Goal: Transaction & Acquisition: Purchase product/service

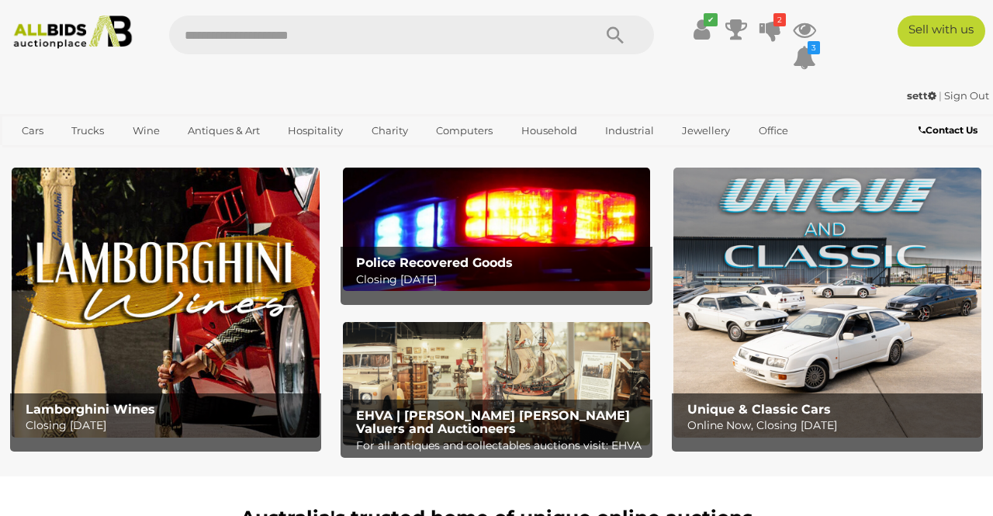
click at [0, 0] on span "Closing on Weekdays" at bounding box center [0, 0] width 0 height 0
click at [458, 137] on link "Computers" at bounding box center [464, 131] width 77 height 26
click at [0, 0] on span "Auctions" at bounding box center [0, 0] width 0 height 0
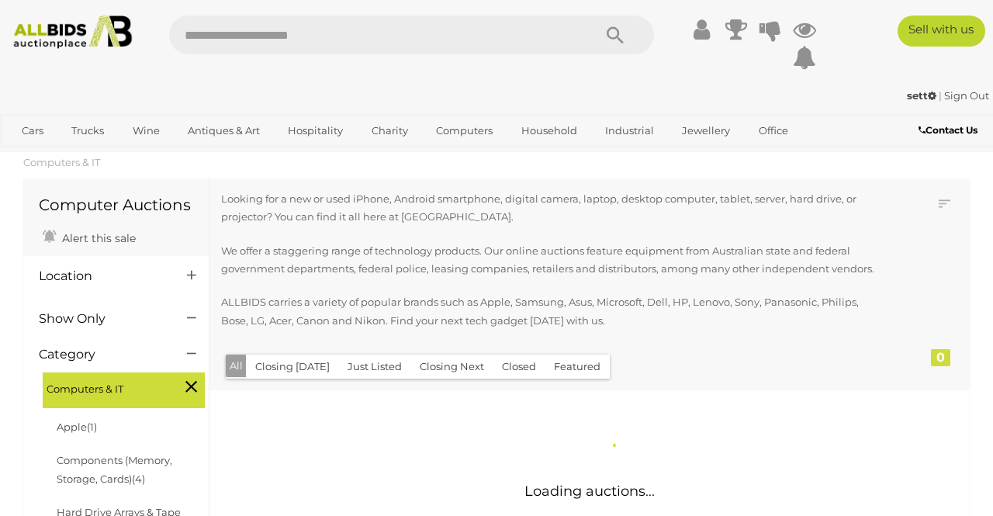
click at [565, 129] on link "Household" at bounding box center [549, 131] width 76 height 26
click at [555, 137] on link "Household" at bounding box center [549, 131] width 76 height 26
click at [555, 131] on link "Household" at bounding box center [549, 131] width 76 height 26
click at [569, 133] on link "Household" at bounding box center [549, 131] width 76 height 26
click at [564, 131] on link "Household" at bounding box center [549, 131] width 76 height 26
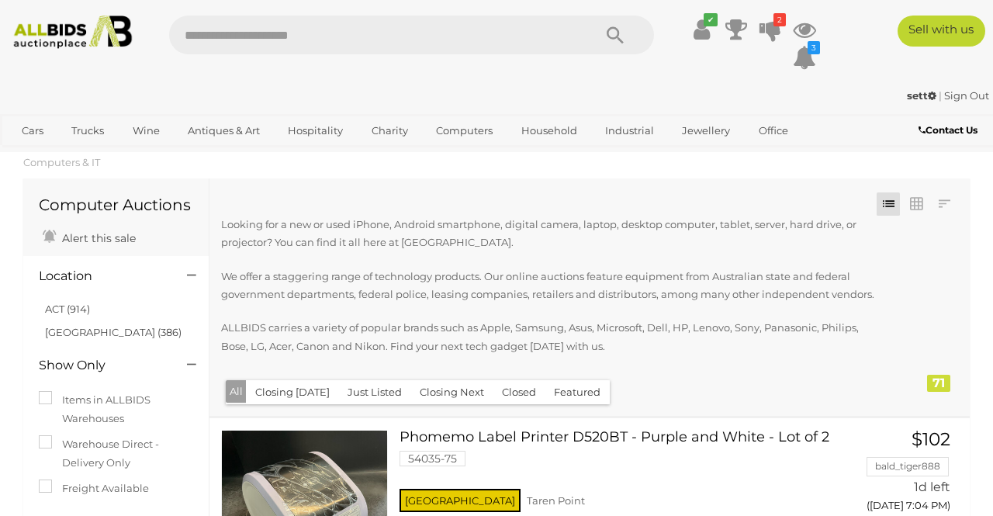
click at [0, 0] on span "Closing on Weekends" at bounding box center [0, 0] width 0 height 0
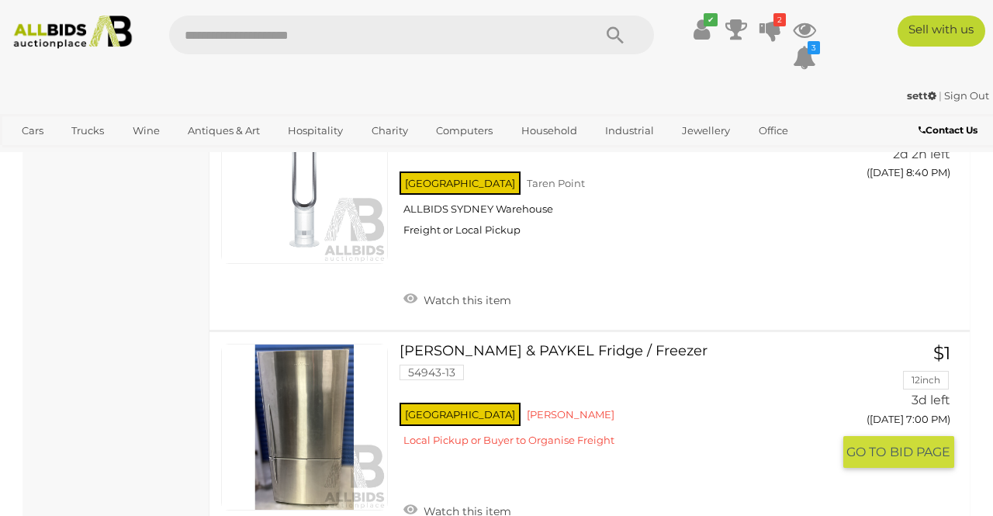
scroll to position [6960, 0]
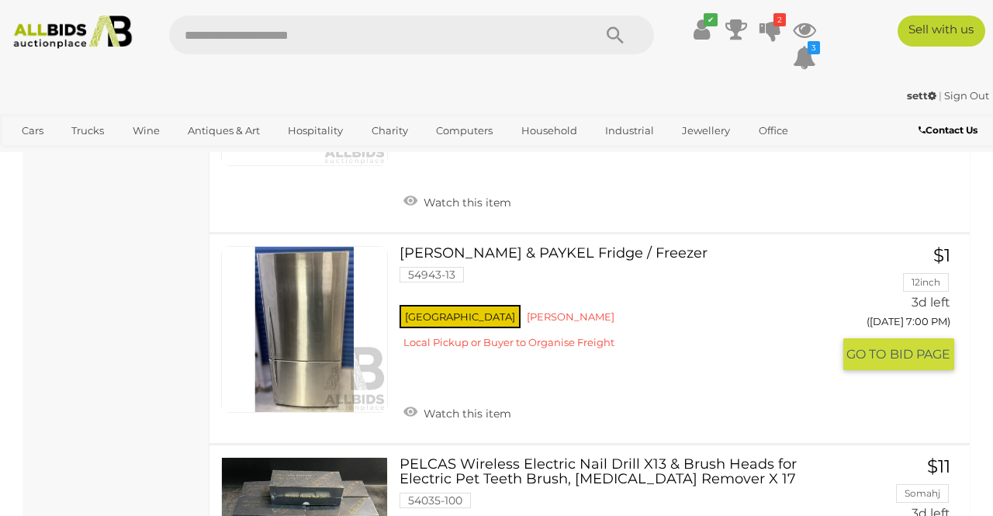
click at [299, 341] on link at bounding box center [304, 329] width 167 height 167
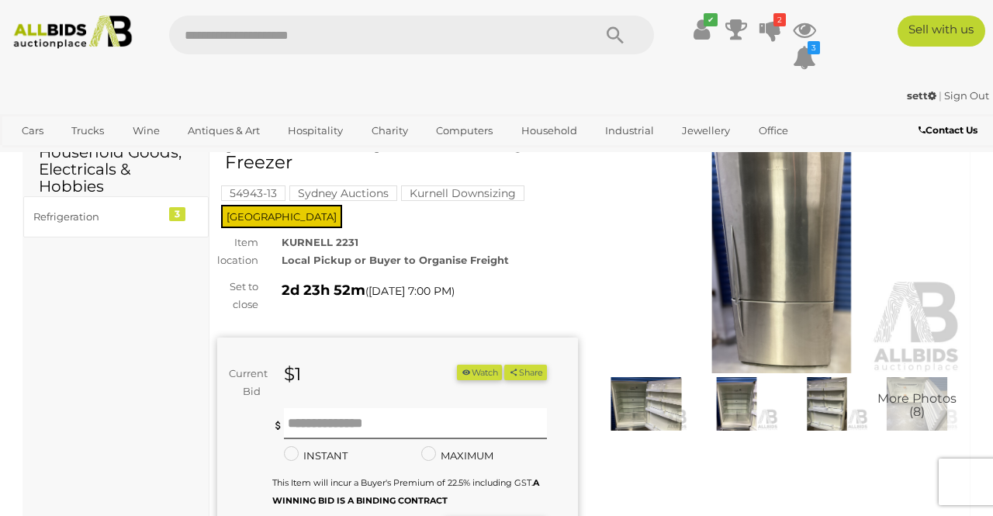
scroll to position [61, 0]
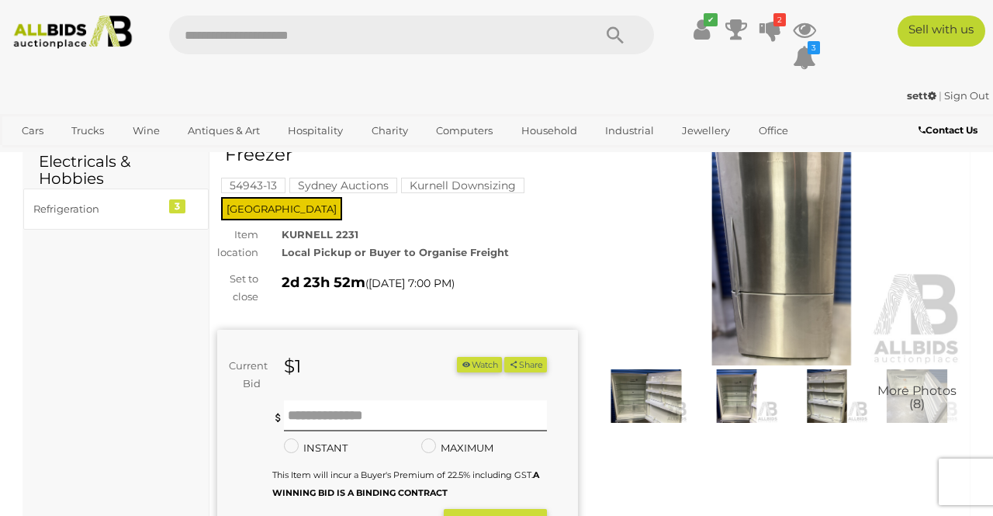
click at [660, 396] on img at bounding box center [646, 395] width 82 height 53
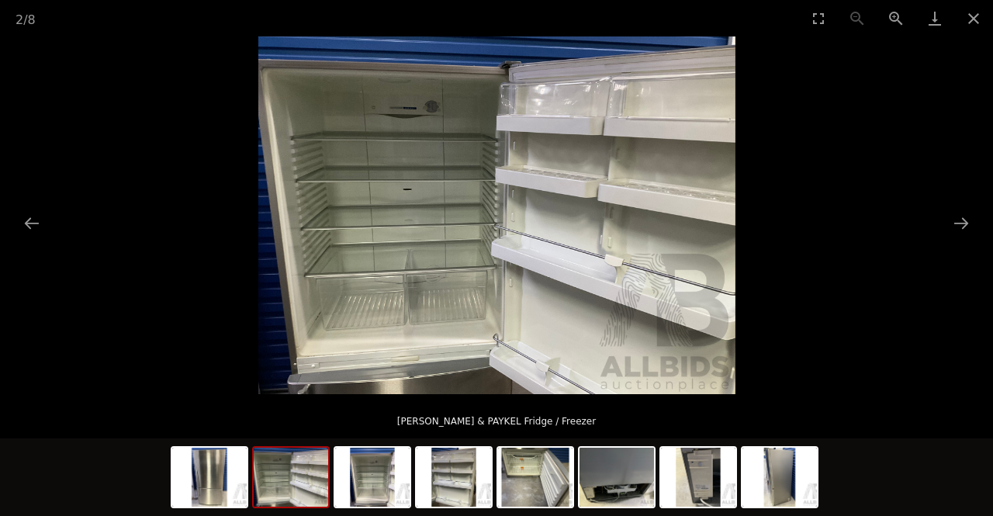
click at [984, 20] on button "Close gallery" at bounding box center [973, 18] width 39 height 36
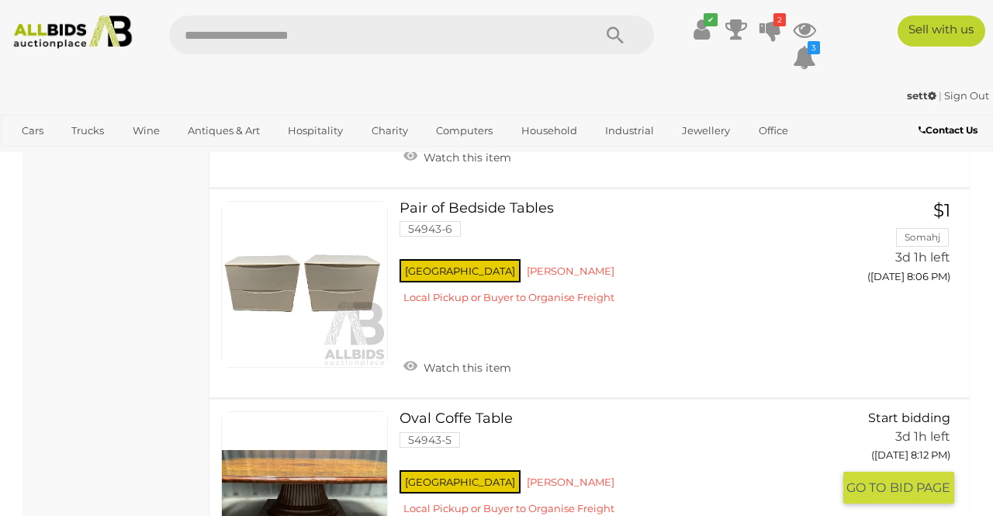
scroll to position [12487, 0]
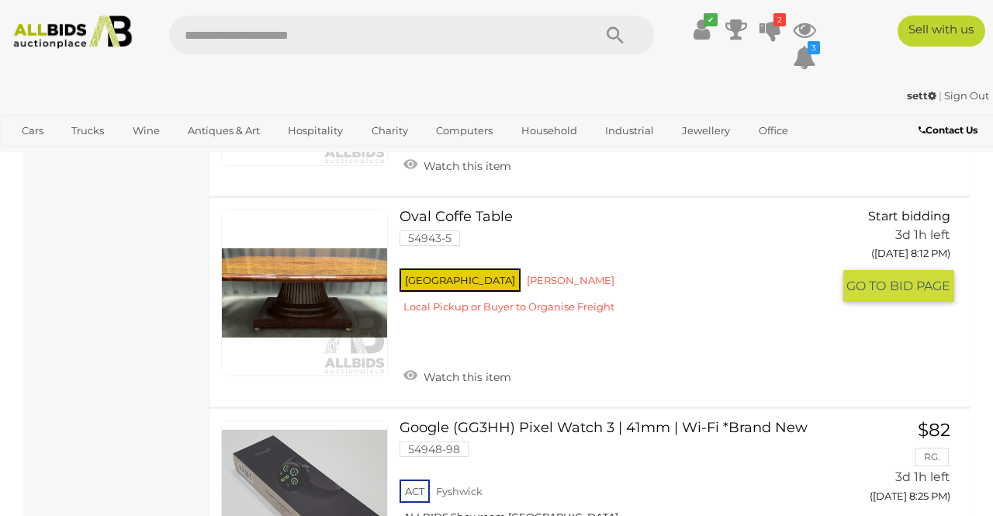
click at [289, 428] on link at bounding box center [304, 503] width 167 height 167
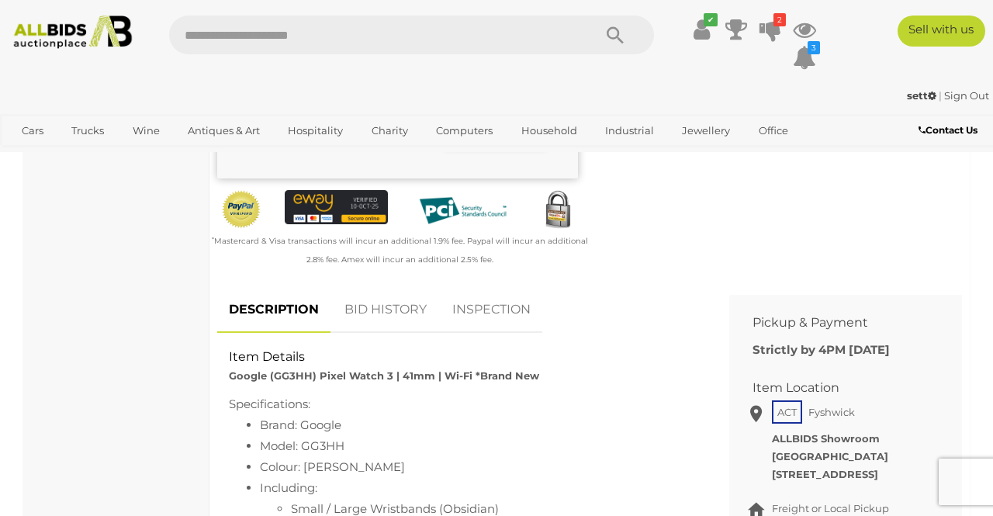
scroll to position [476, 0]
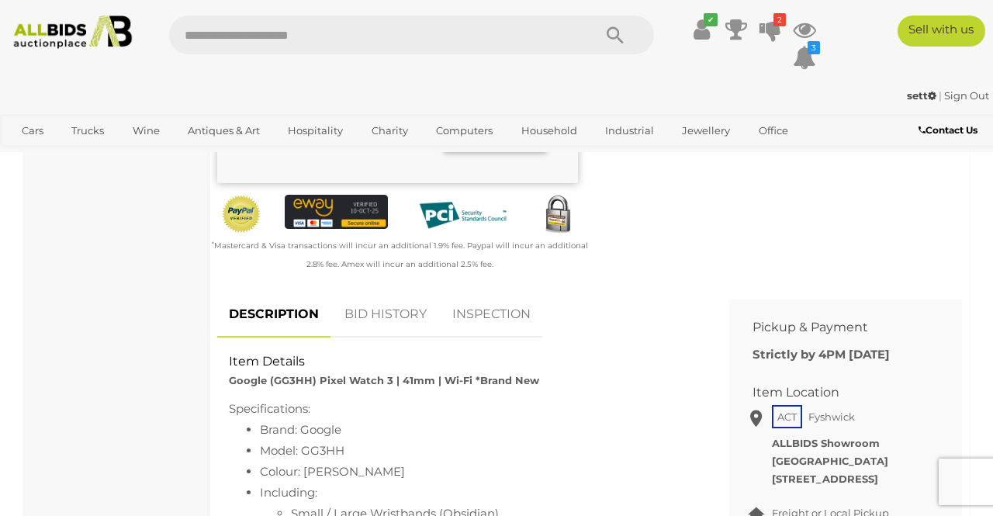
click at [269, 318] on link "DESCRIPTION" at bounding box center [273, 315] width 113 height 46
click at [295, 318] on link "DESCRIPTION" at bounding box center [273, 315] width 113 height 46
click at [313, 199] on img at bounding box center [336, 212] width 103 height 34
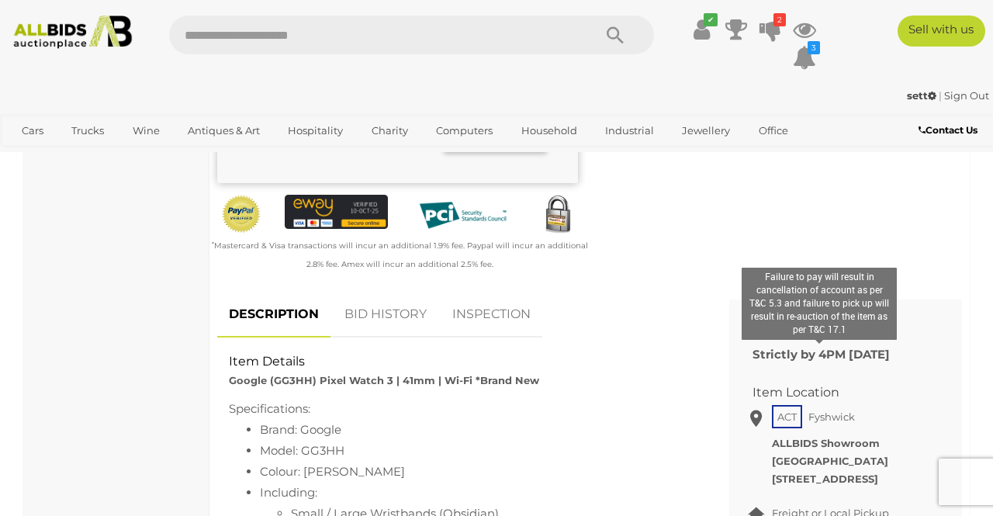
click at [375, 398] on div "Specifications: Brand: Google Model: GG3HH Colour: Matte Black Including: Small…" at bounding box center [461, 471] width 465 height 147
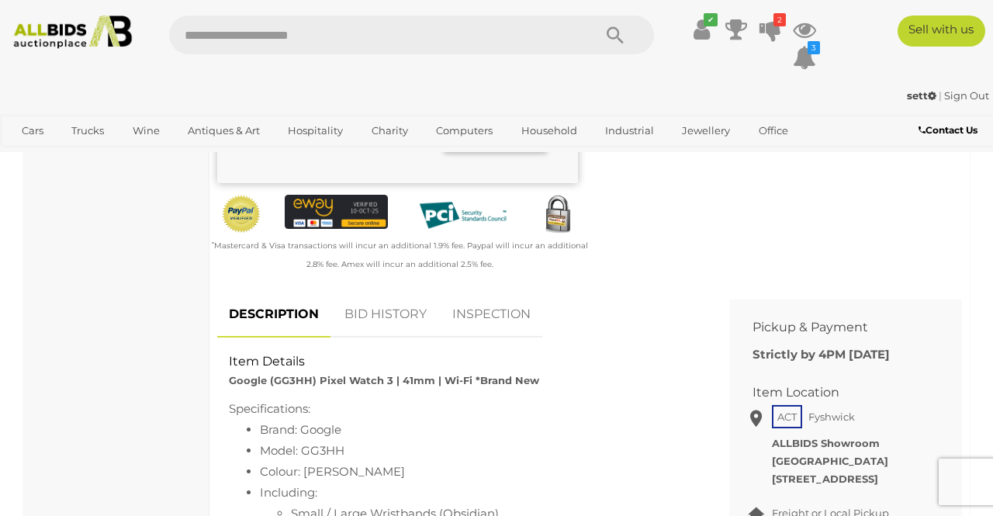
click at [267, 419] on li "Brand: Google" at bounding box center [477, 429] width 434 height 21
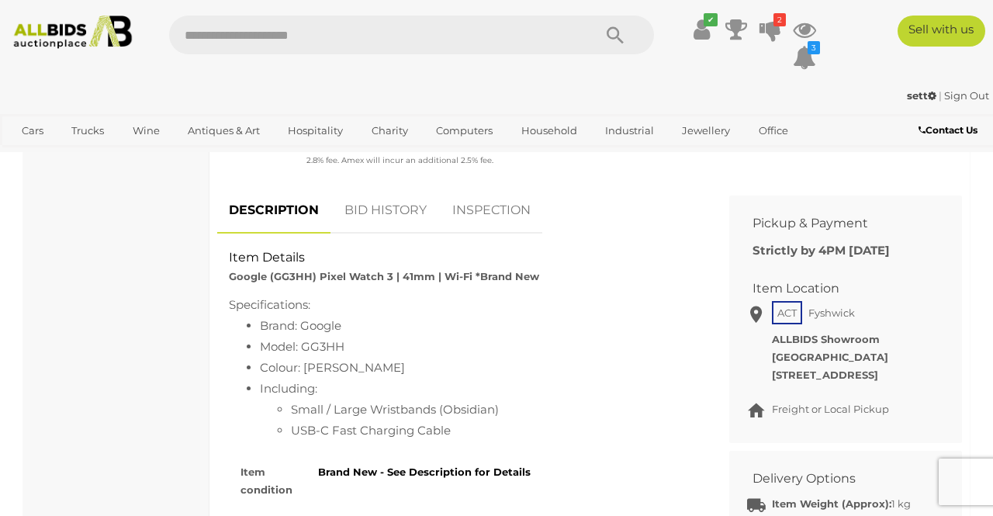
scroll to position [0, 0]
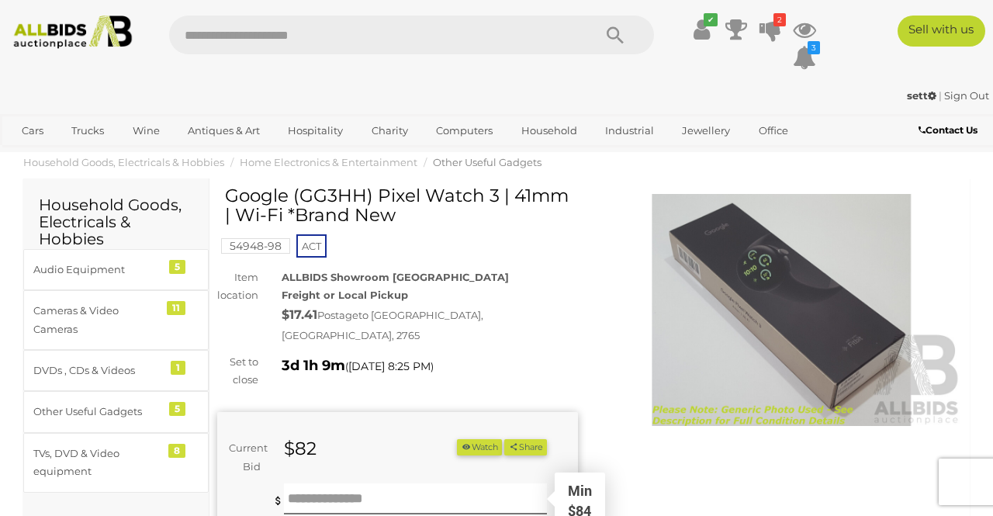
click at [787, 310] on img at bounding box center [781, 310] width 361 height 233
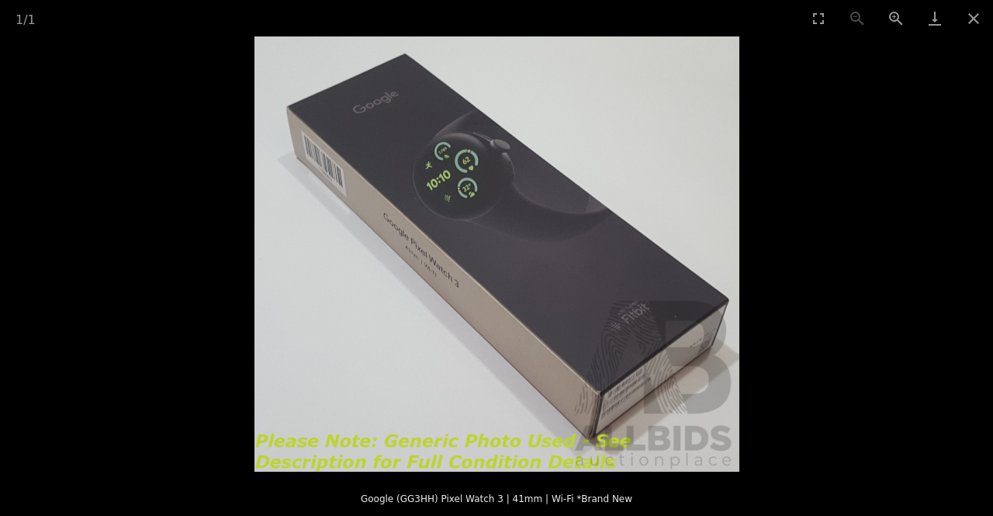
click at [970, 26] on button "Close gallery" at bounding box center [973, 18] width 39 height 36
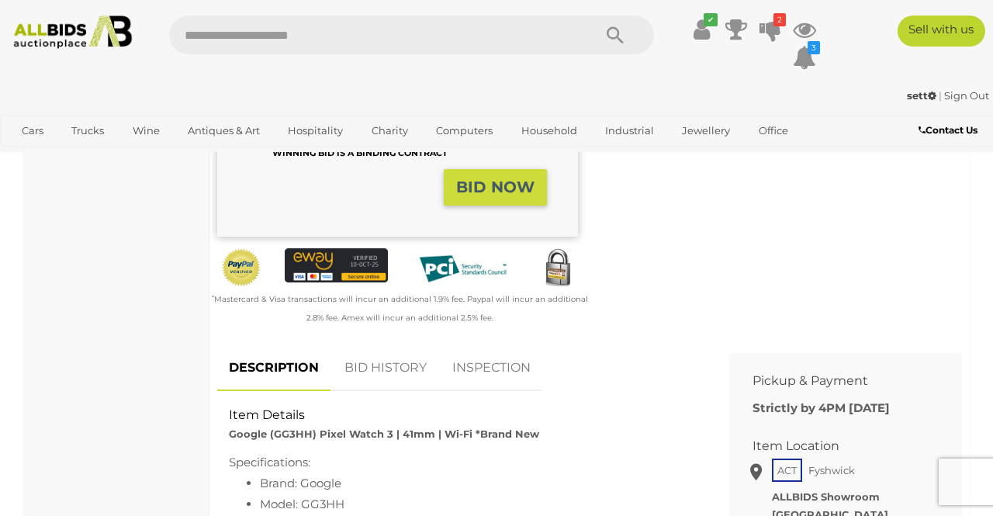
scroll to position [425, 0]
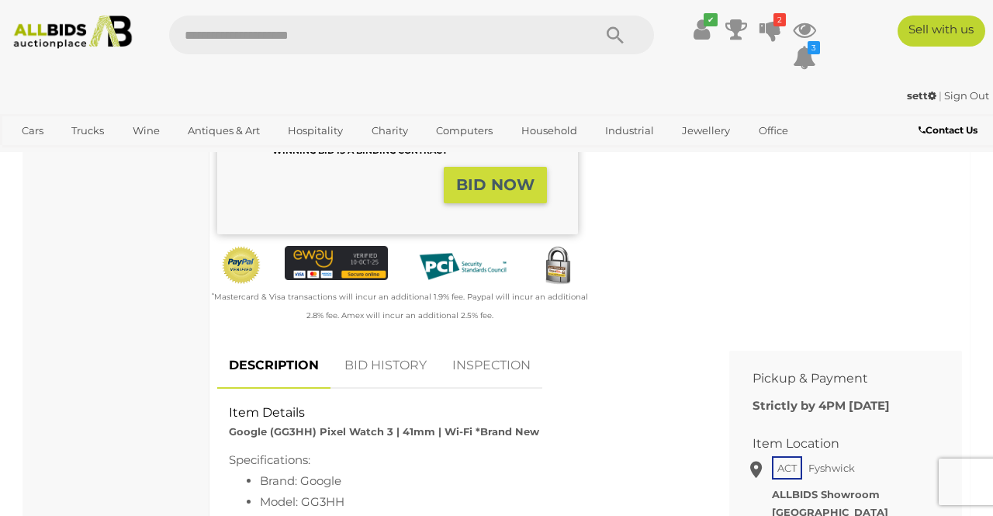
click at [379, 354] on link "BID HISTORY" at bounding box center [385, 366] width 105 height 46
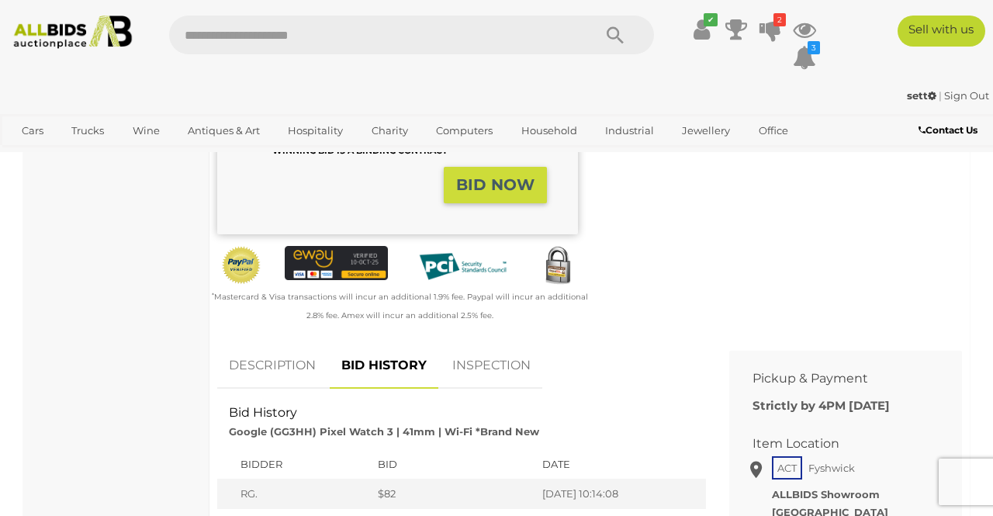
click at [269, 360] on link "DESCRIPTION" at bounding box center [272, 366] width 110 height 46
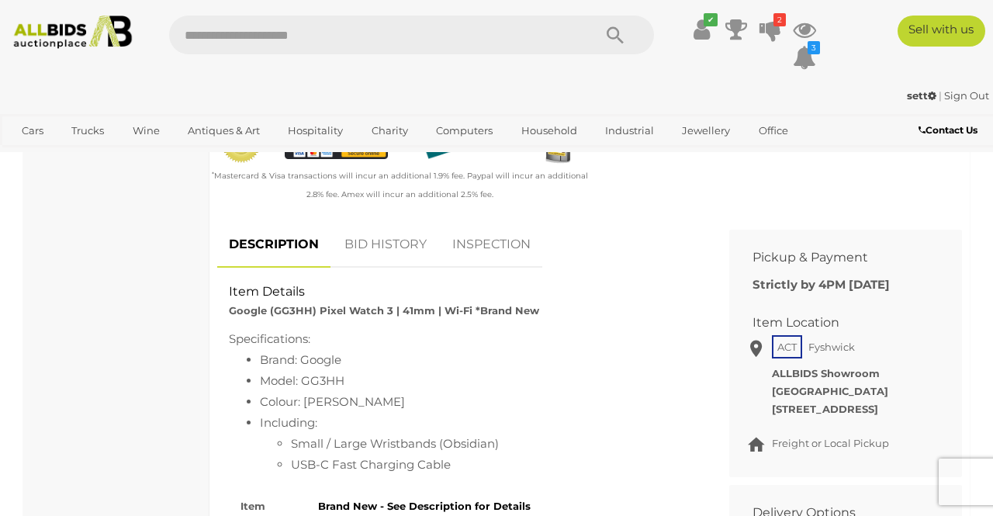
scroll to position [548, 0]
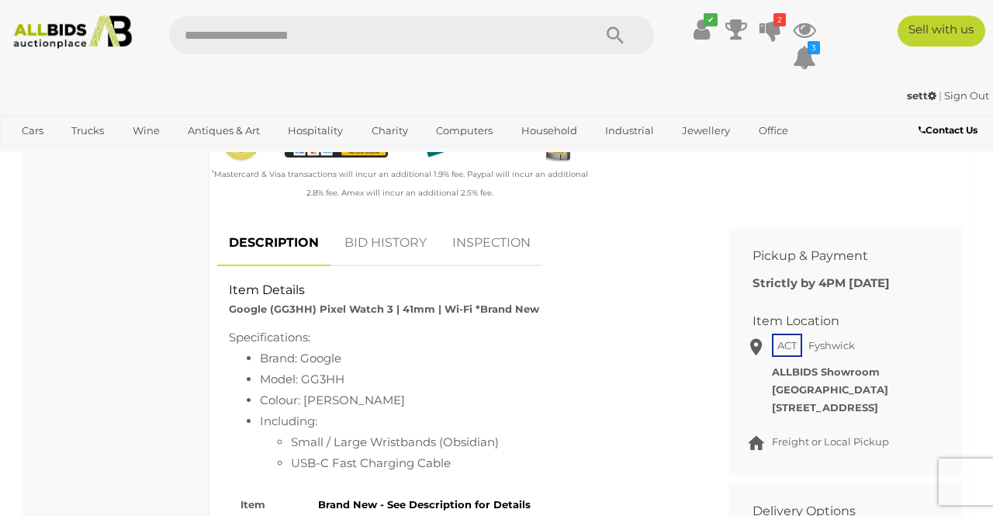
click at [493, 488] on div "Brand New - See Description for Details" at bounding box center [500, 501] width 388 height 26
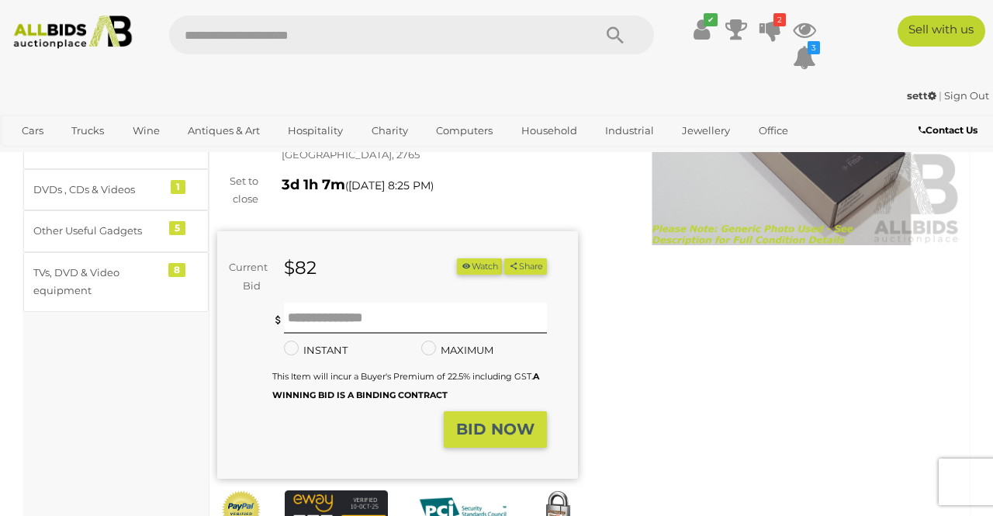
scroll to position [0, 0]
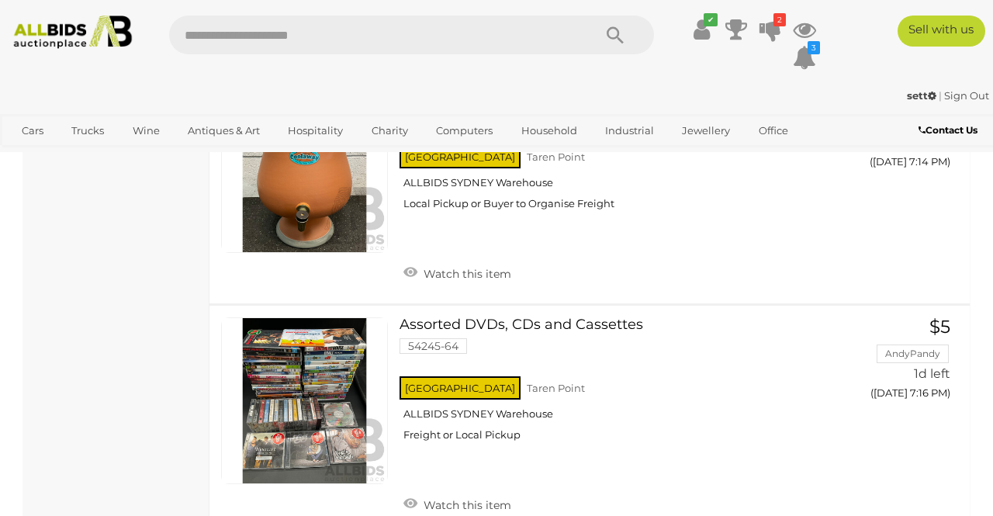
scroll to position [12784, 0]
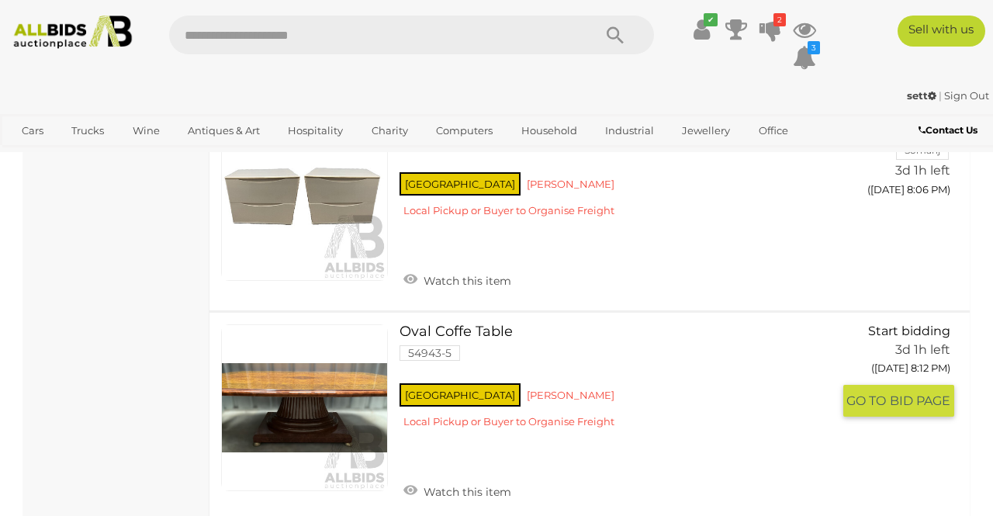
click at [716, 380] on div "NSW Kurnell Local Pickup or Buyer to Organise Freight" at bounding box center [615, 410] width 432 height 60
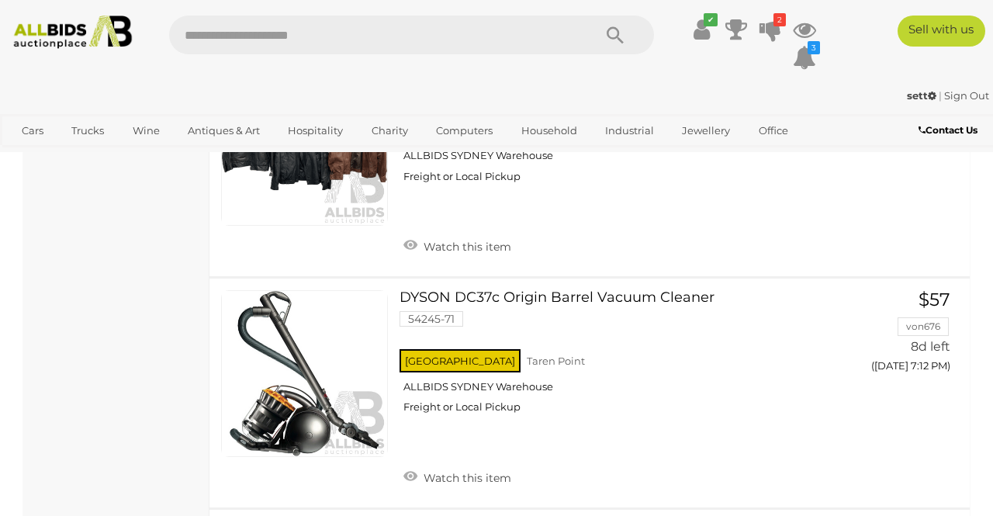
scroll to position [22256, 0]
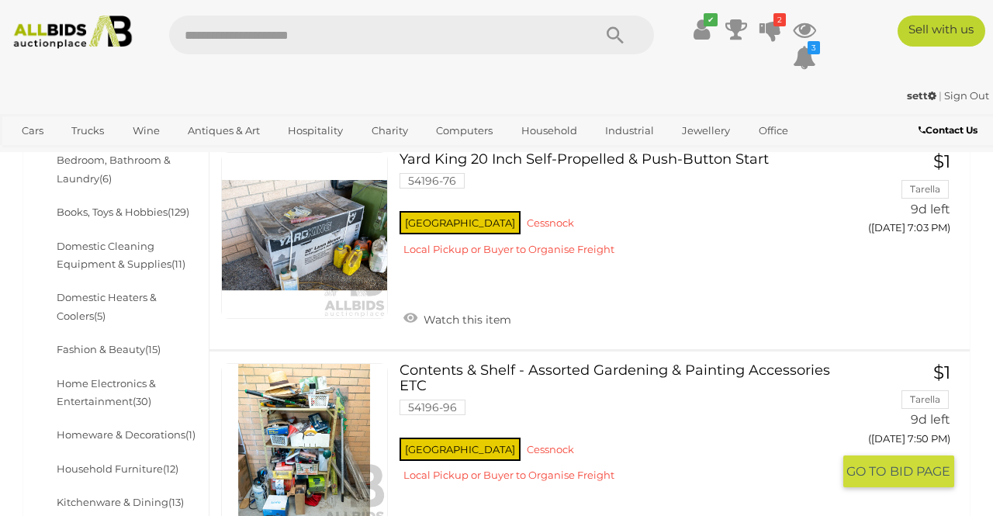
scroll to position [520, 0]
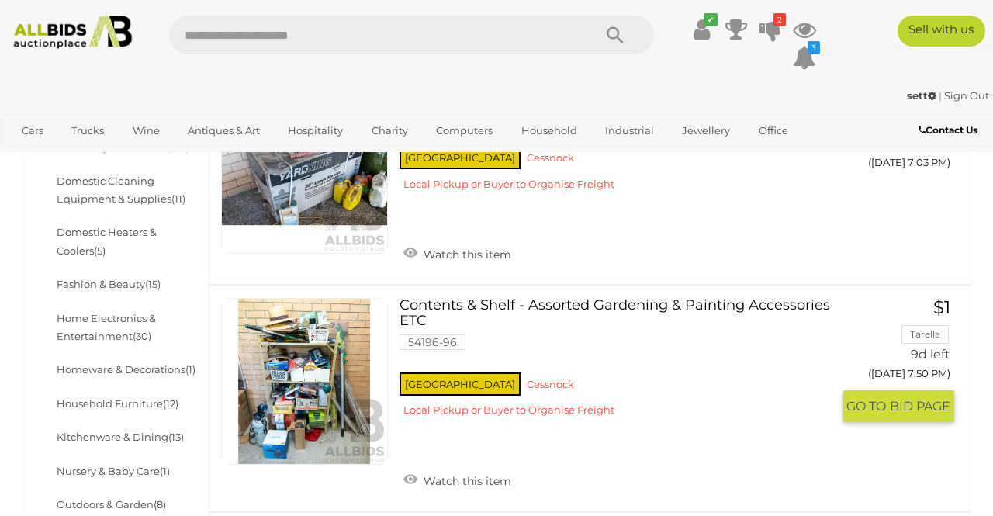
click at [75, 334] on link "Home Electronics & Entertainment (30)" at bounding box center [106, 327] width 99 height 30
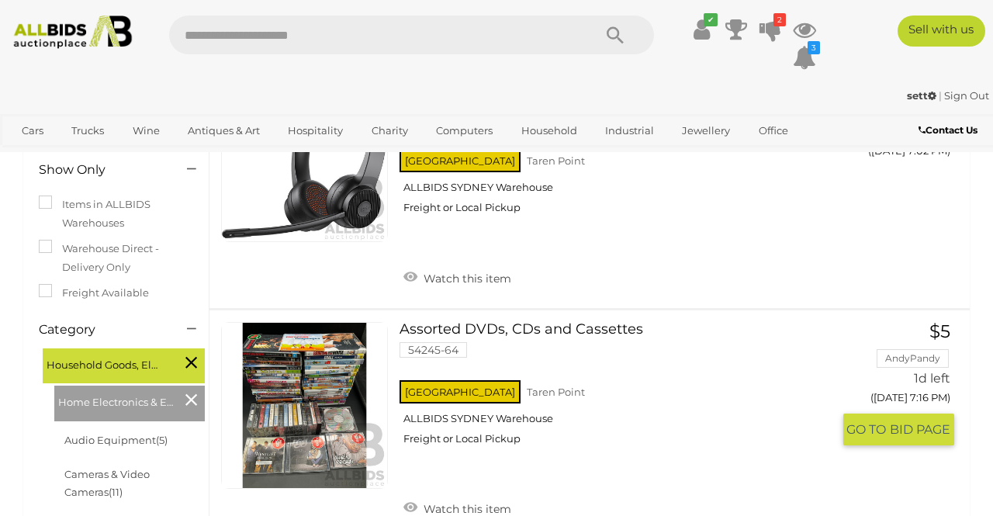
scroll to position [195, 0]
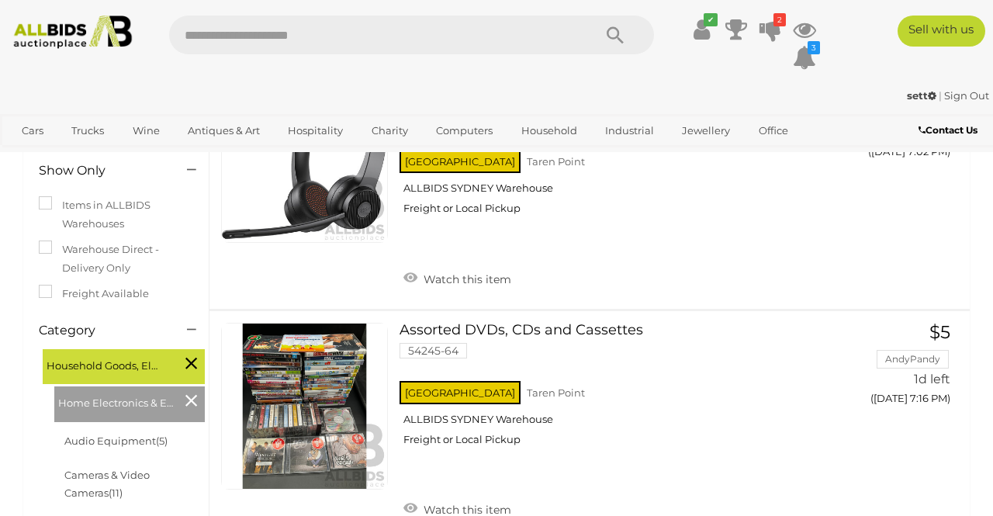
click at [188, 407] on icon at bounding box center [191, 400] width 12 height 20
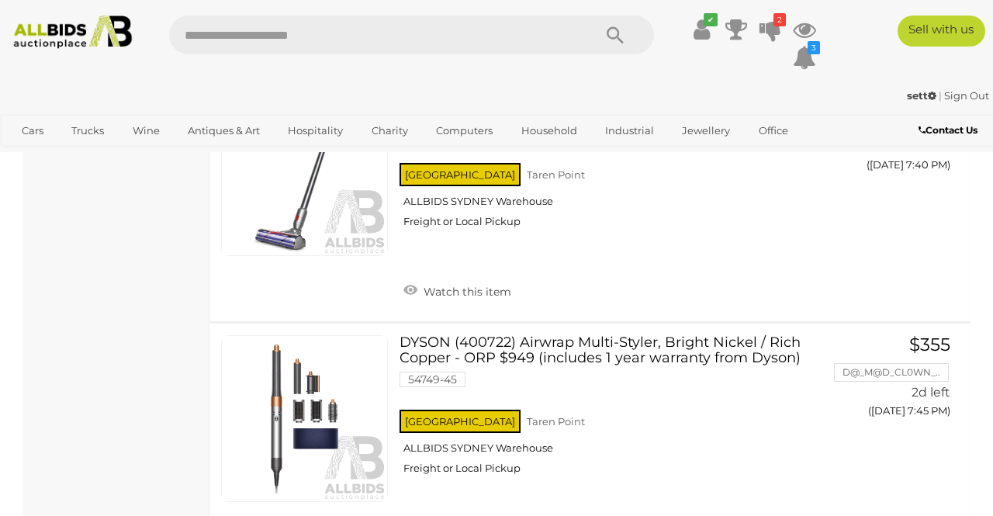
scroll to position [5390, 0]
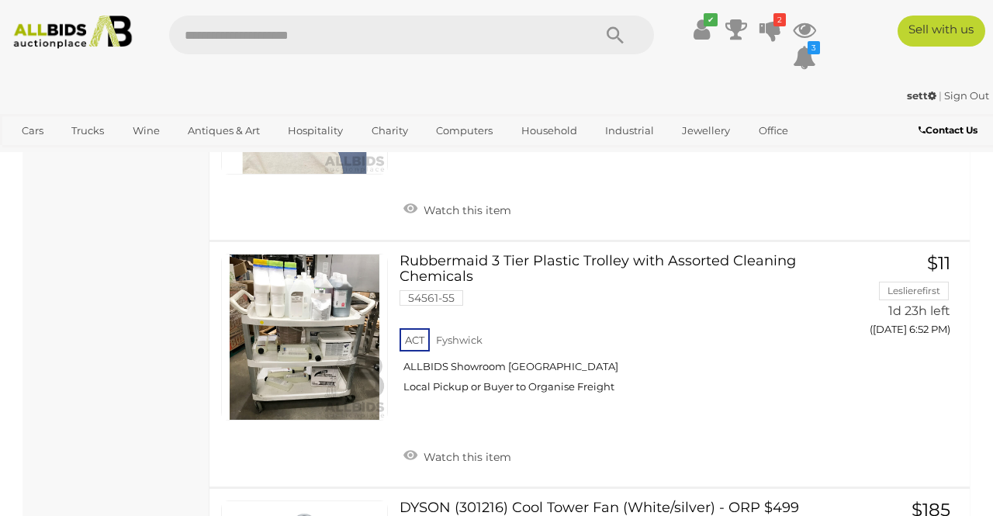
scroll to position [0, 0]
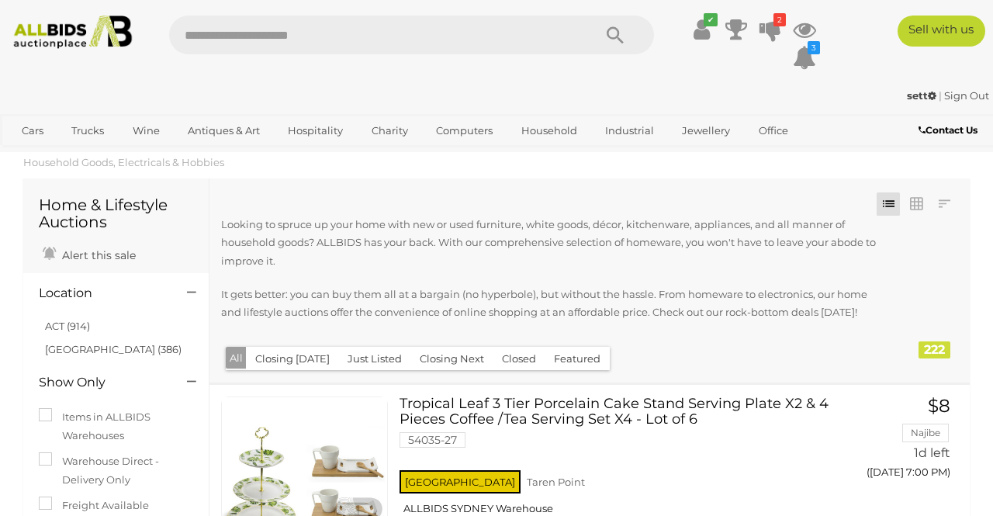
click at [716, 133] on link "Jewellery" at bounding box center [706, 131] width 68 height 26
click at [0, 0] on link "View All Jewellery Auctions" at bounding box center [0, 0] width 0 height 0
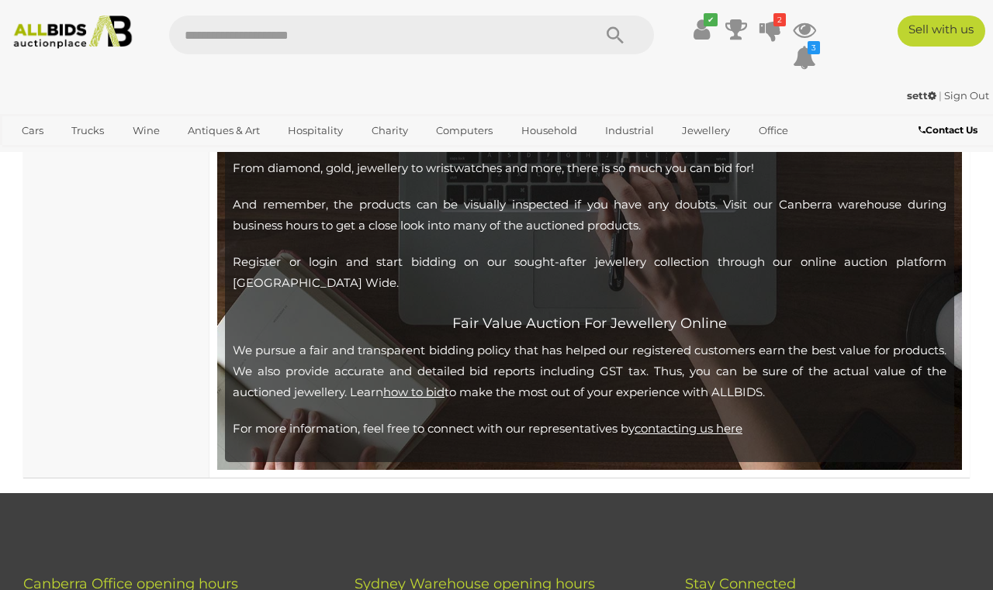
scroll to position [23941, 0]
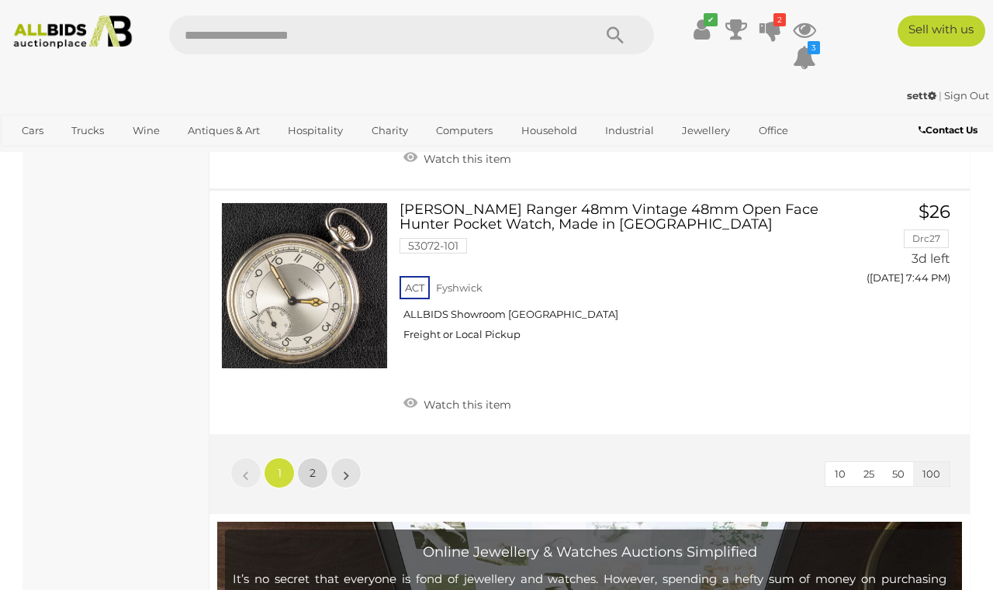
click at [312, 466] on span "2" at bounding box center [313, 473] width 6 height 14
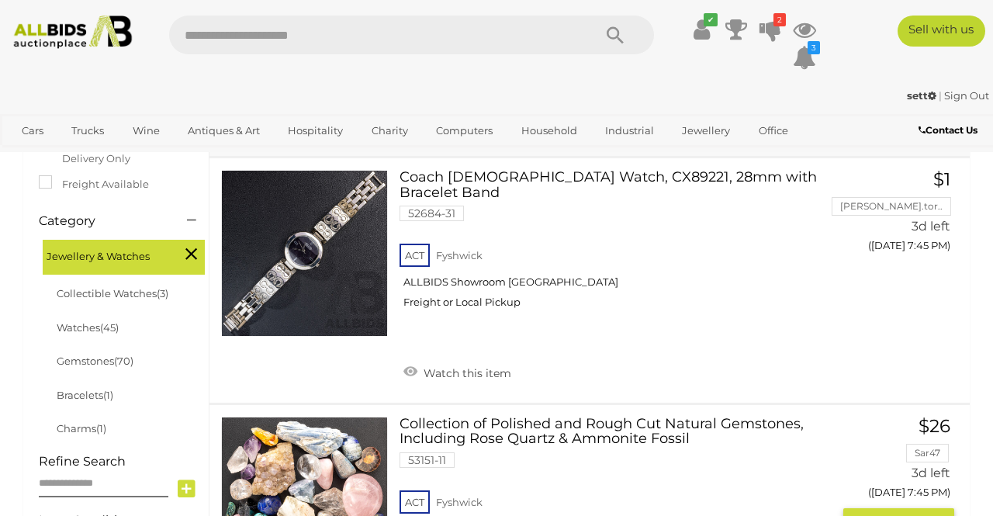
scroll to position [355, 0]
click at [186, 245] on icon at bounding box center [191, 254] width 12 height 20
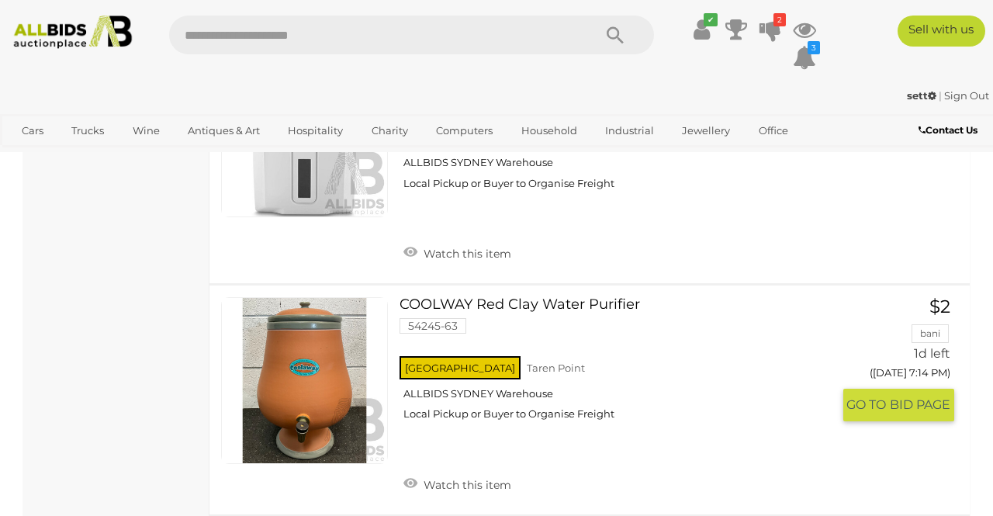
scroll to position [1896, 0]
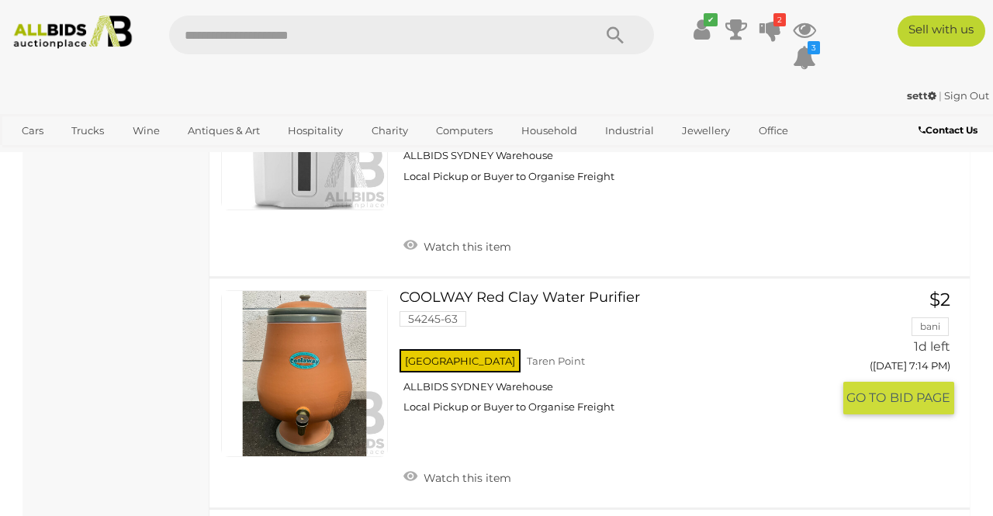
click at [287, 335] on link at bounding box center [304, 373] width 167 height 167
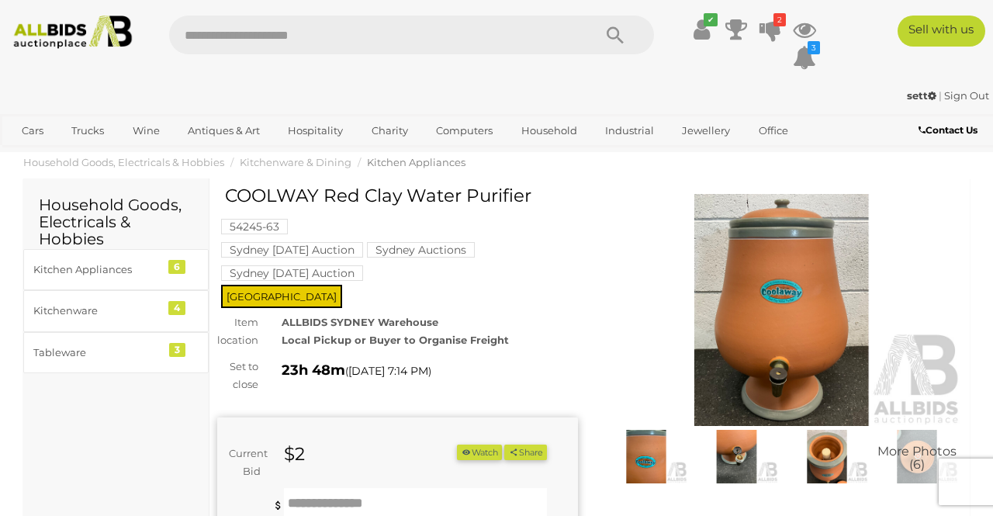
click at [731, 454] on img at bounding box center [736, 456] width 82 height 53
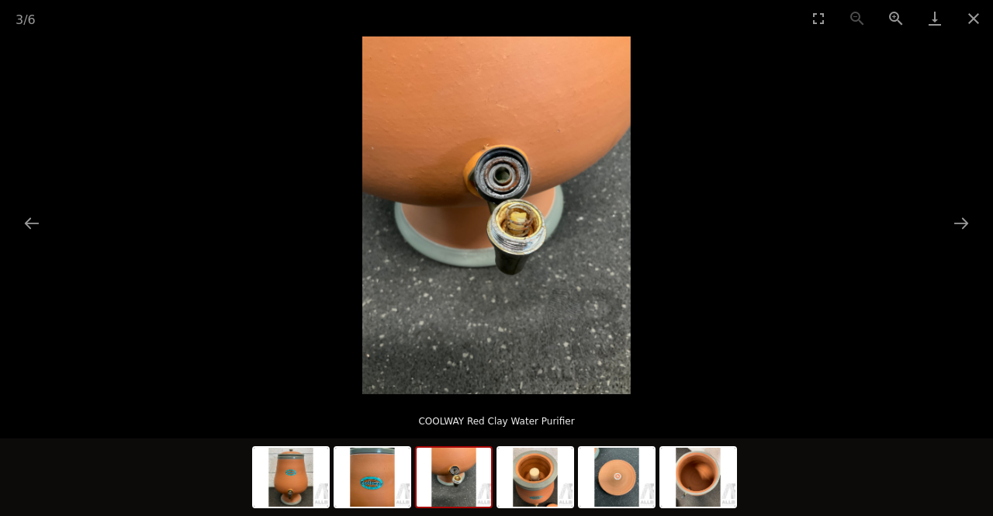
click at [708, 480] on img at bounding box center [698, 477] width 74 height 59
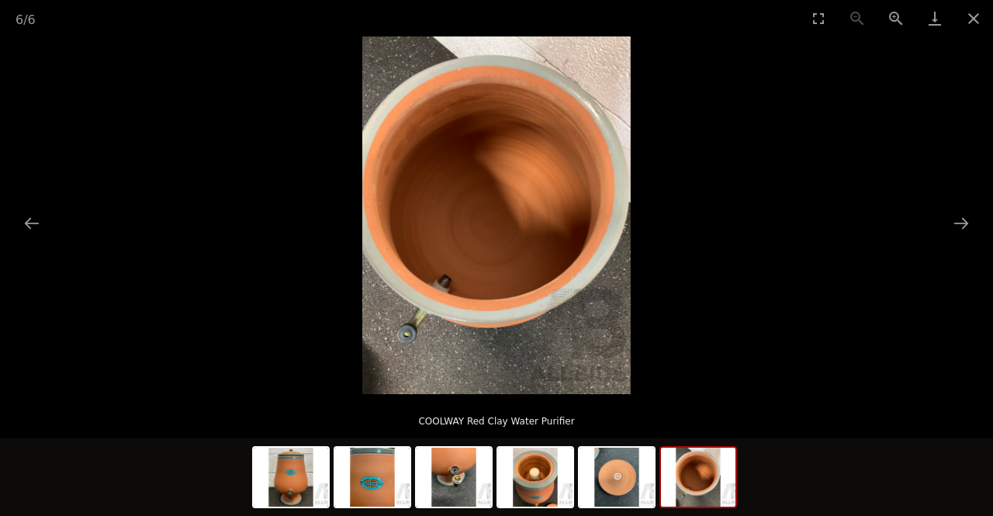
click at [978, 14] on button "Close gallery" at bounding box center [973, 18] width 39 height 36
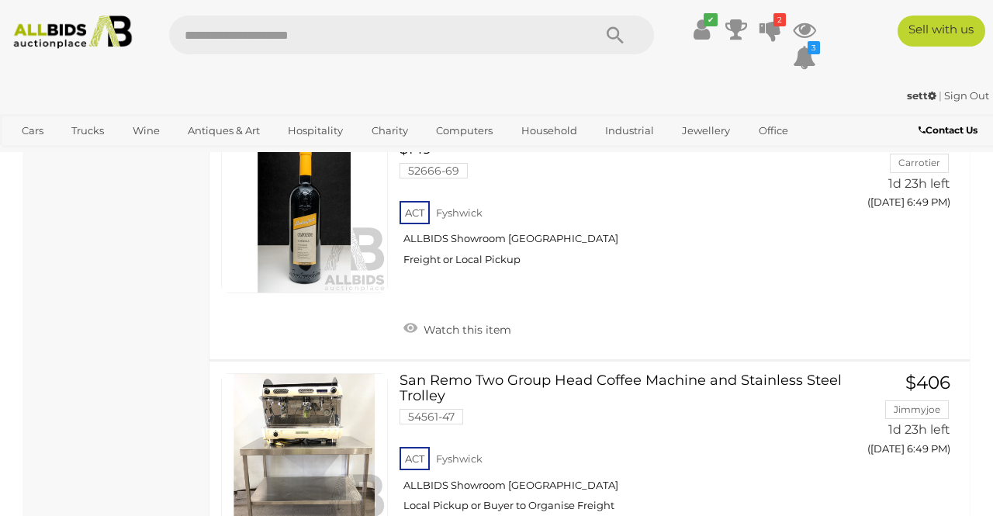
scroll to position [13482, 0]
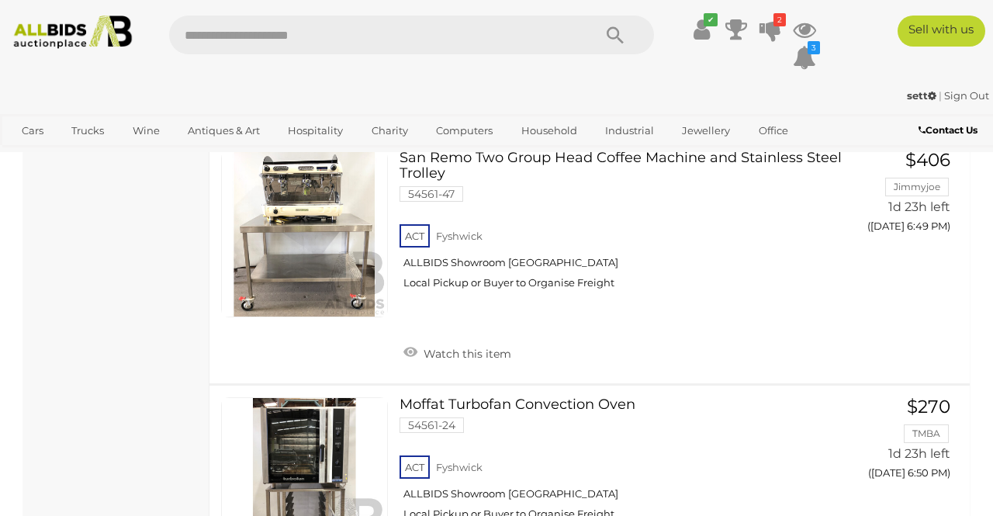
click at [706, 22] on icon "✔" at bounding box center [711, 19] width 14 height 13
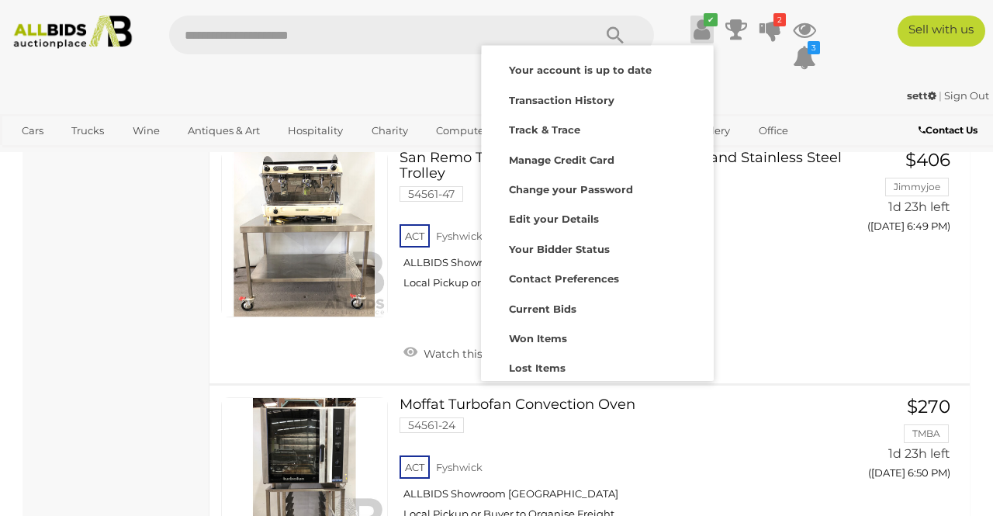
click at [613, 67] on strong "Your account is up to date" at bounding box center [580, 70] width 143 height 12
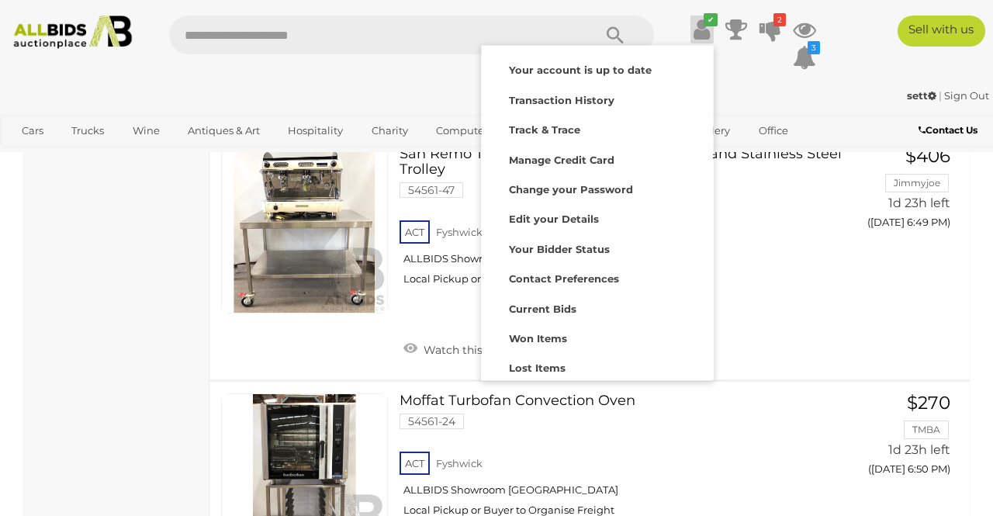
scroll to position [13519, 0]
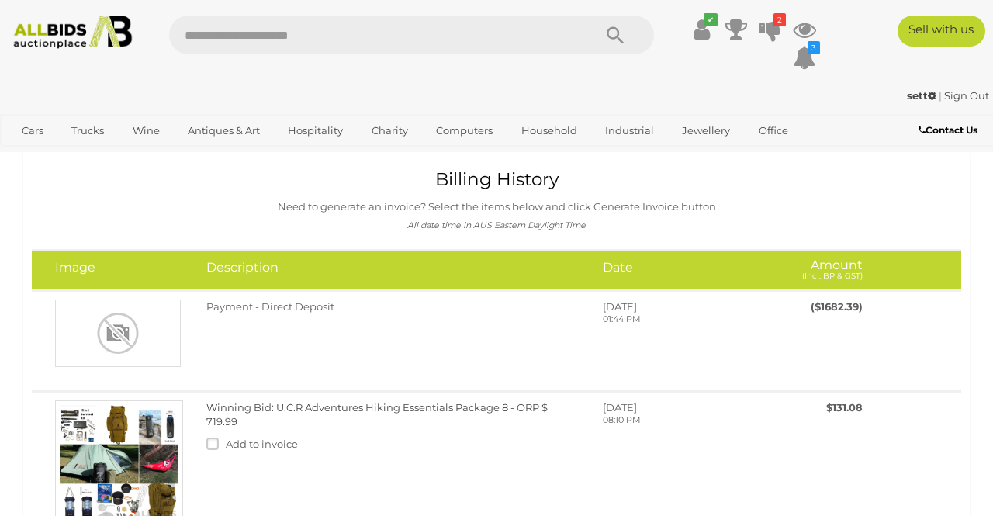
click at [781, 25] on icon "2" at bounding box center [779, 19] width 12 height 13
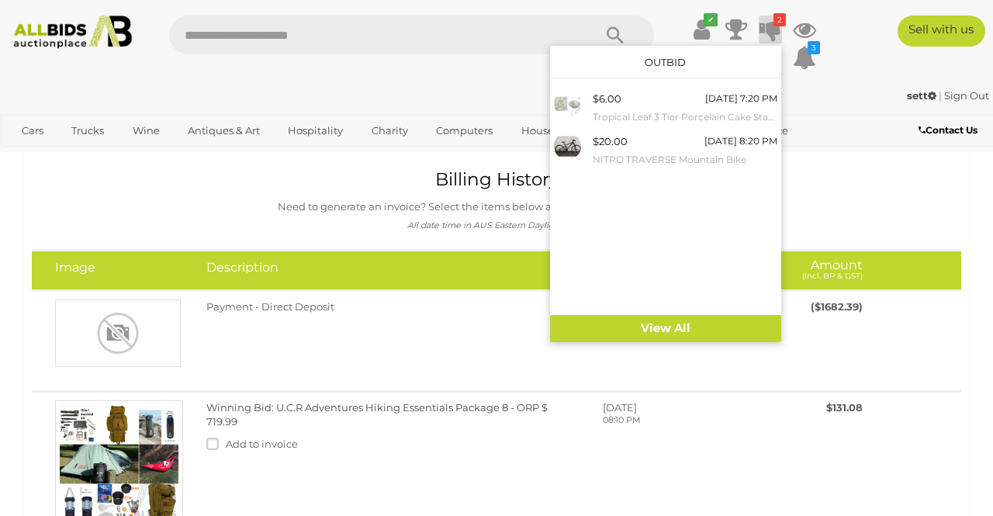
click at [682, 328] on link "View All" at bounding box center [665, 328] width 231 height 27
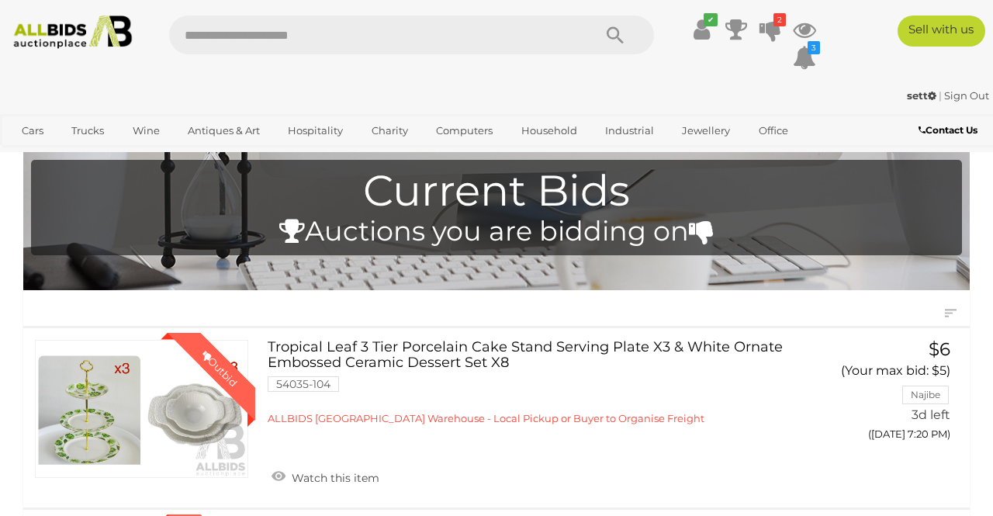
click at [808, 54] on icon "3" at bounding box center [813, 47] width 12 height 13
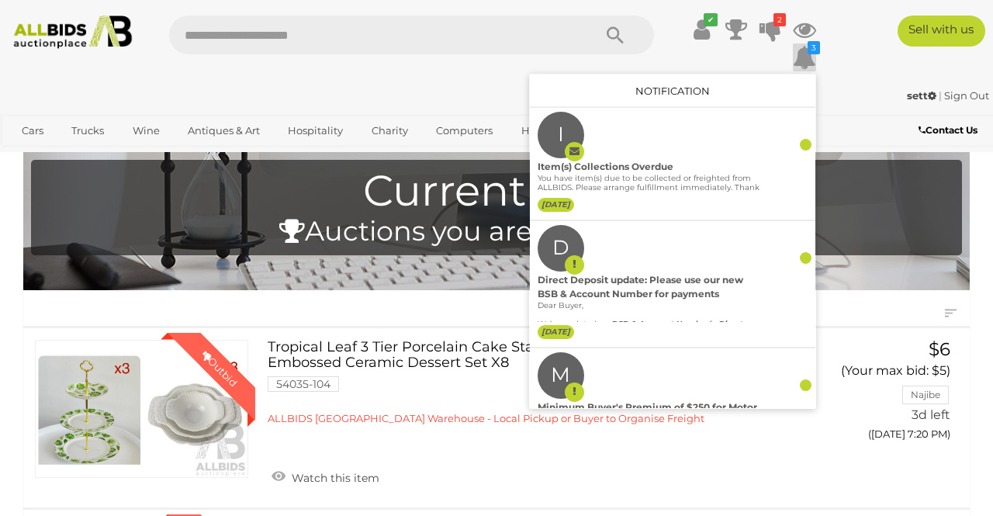
click at [655, 177] on div "You have item(s) due to be collected or freighted from ALLBIDS. Please arrange …" at bounding box center [649, 184] width 223 height 21
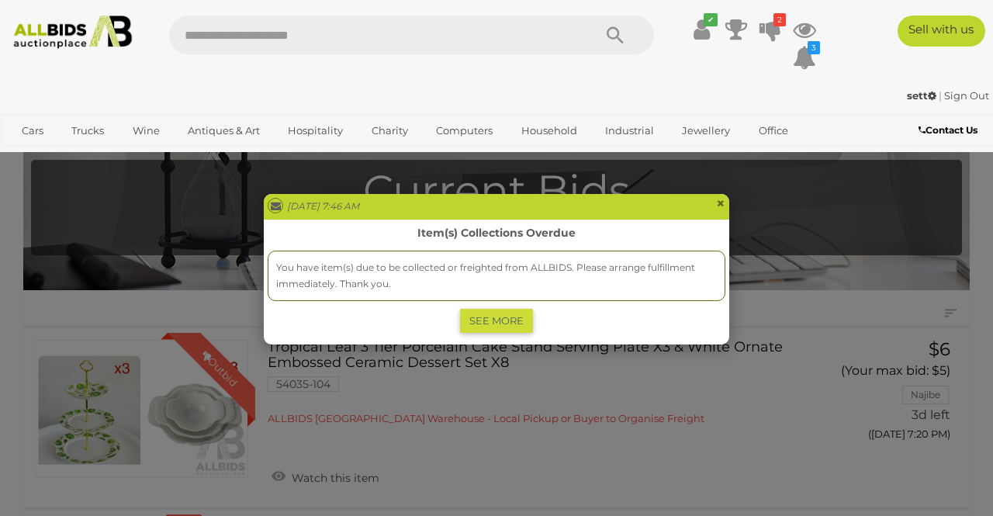
click at [516, 319] on link "SEE MORE" at bounding box center [496, 321] width 73 height 24
click at [520, 314] on link "SEE MORE" at bounding box center [496, 321] width 73 height 24
click at [722, 209] on span "×" at bounding box center [720, 203] width 9 height 19
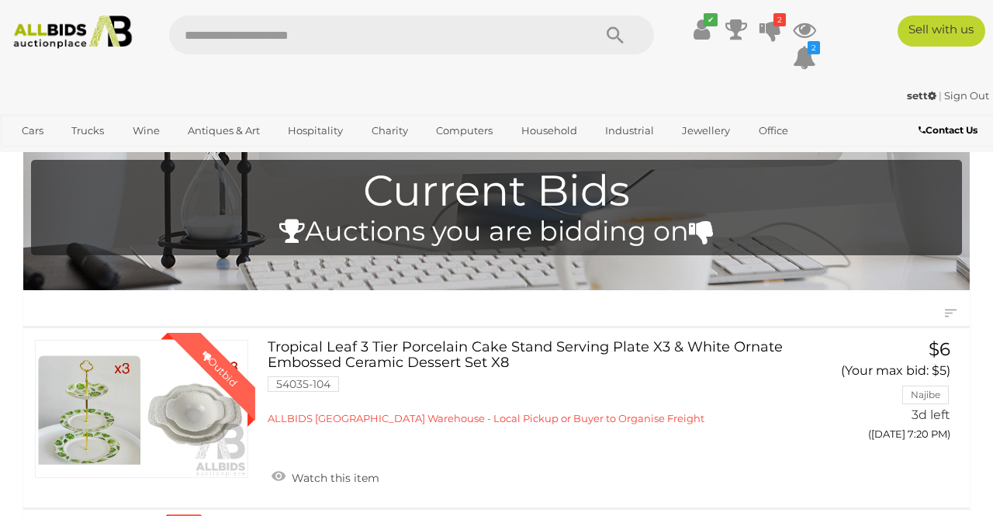
click at [477, 129] on link "Computers" at bounding box center [464, 131] width 77 height 26
click at [0, 0] on link "View All Computers Auctions" at bounding box center [0, 0] width 0 height 0
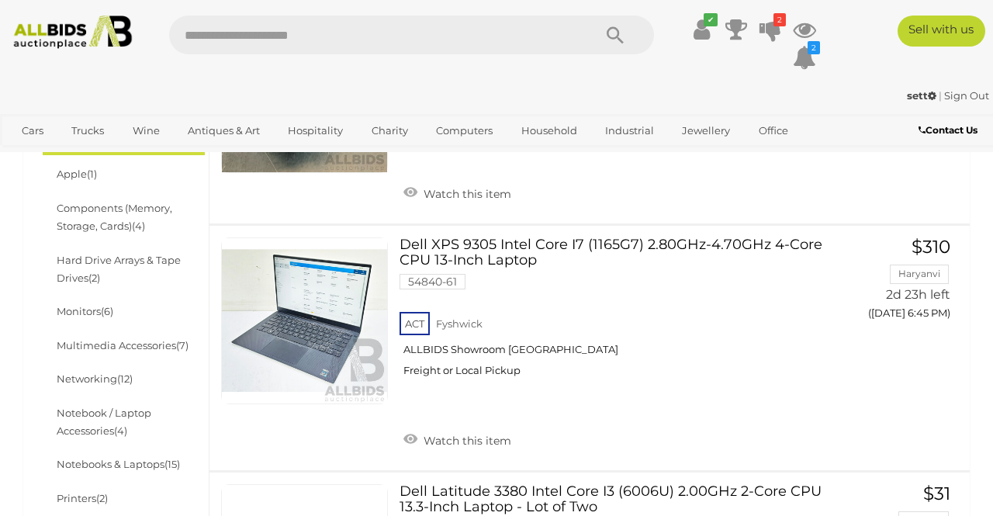
click at [131, 224] on link "Components (Memory, Storage, Cards) (4)" at bounding box center [115, 217] width 116 height 30
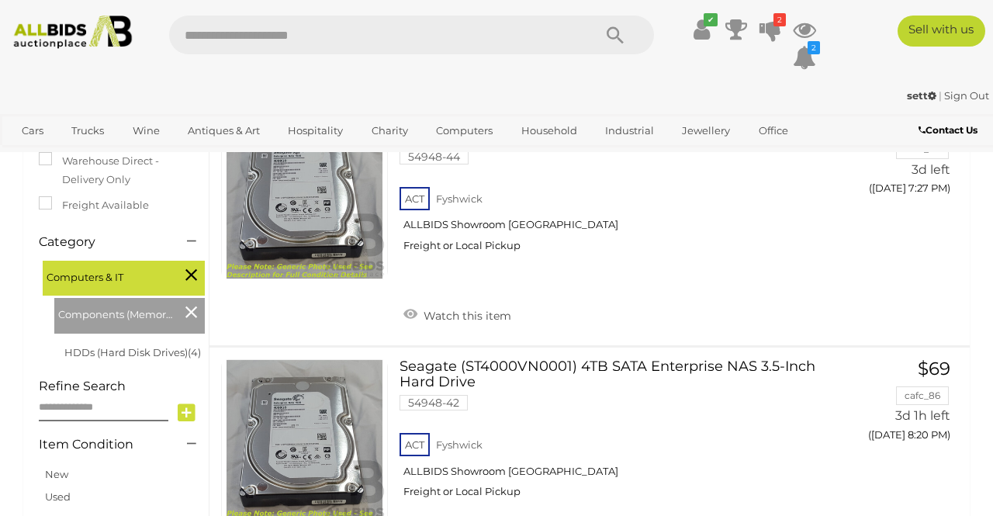
scroll to position [321, 0]
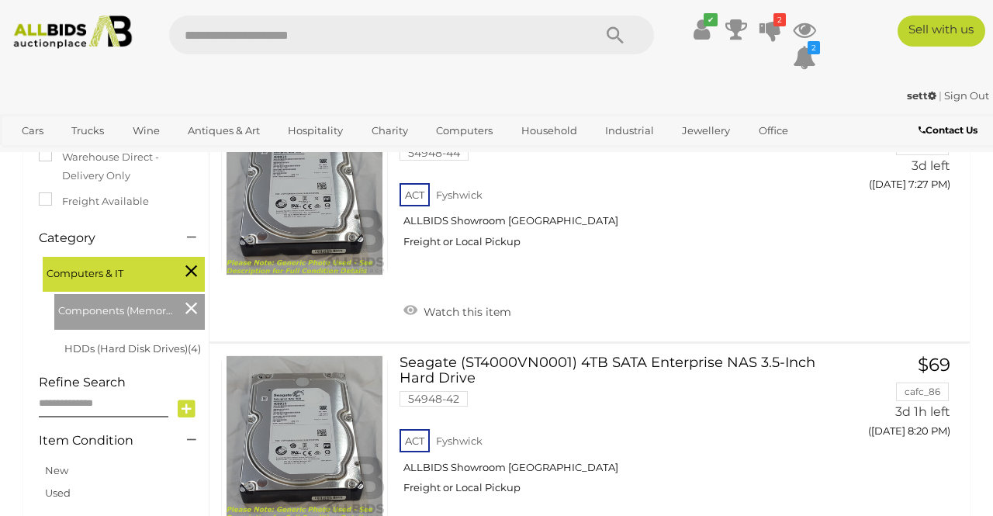
click at [188, 306] on icon at bounding box center [191, 308] width 12 height 20
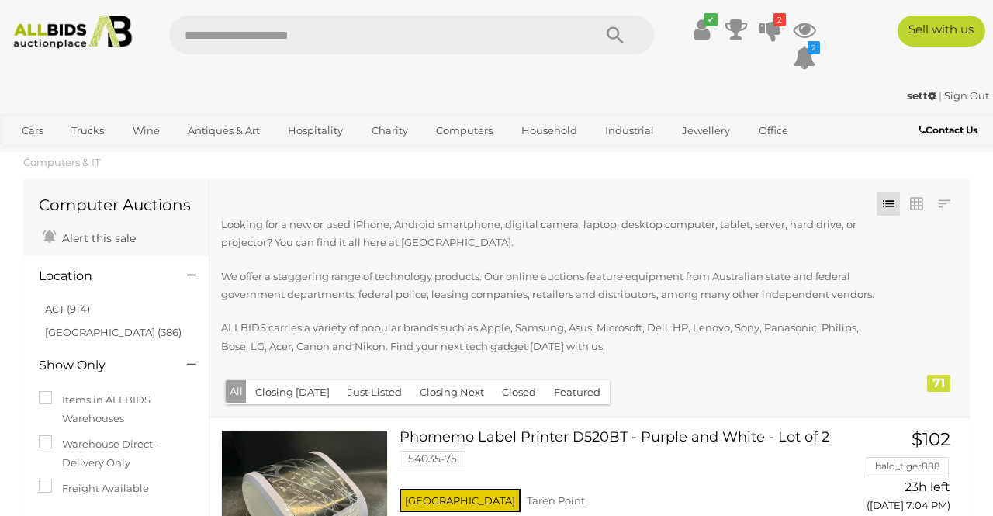
scroll to position [555, 0]
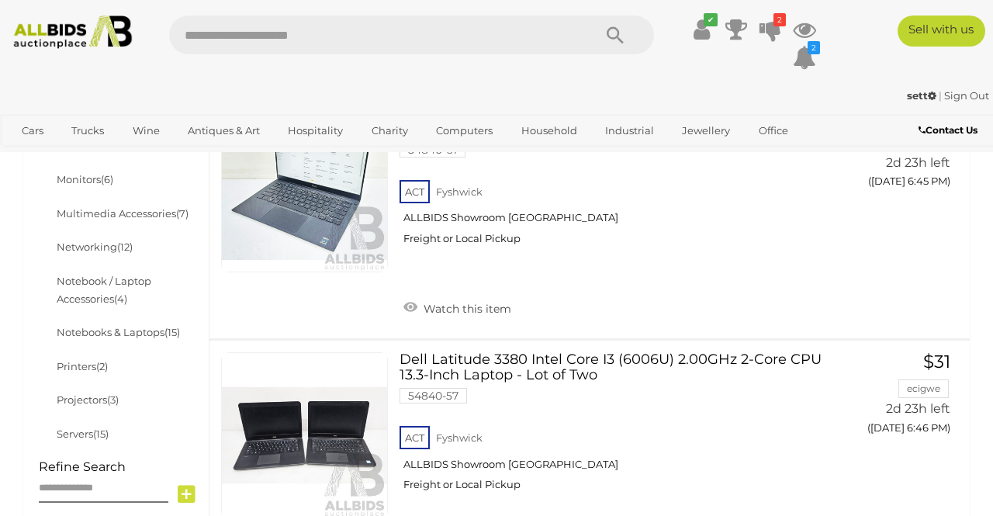
click at [95, 427] on li "Servers (15)" at bounding box center [129, 433] width 150 height 33
click at [102, 428] on span "(15)" at bounding box center [101, 433] width 16 height 12
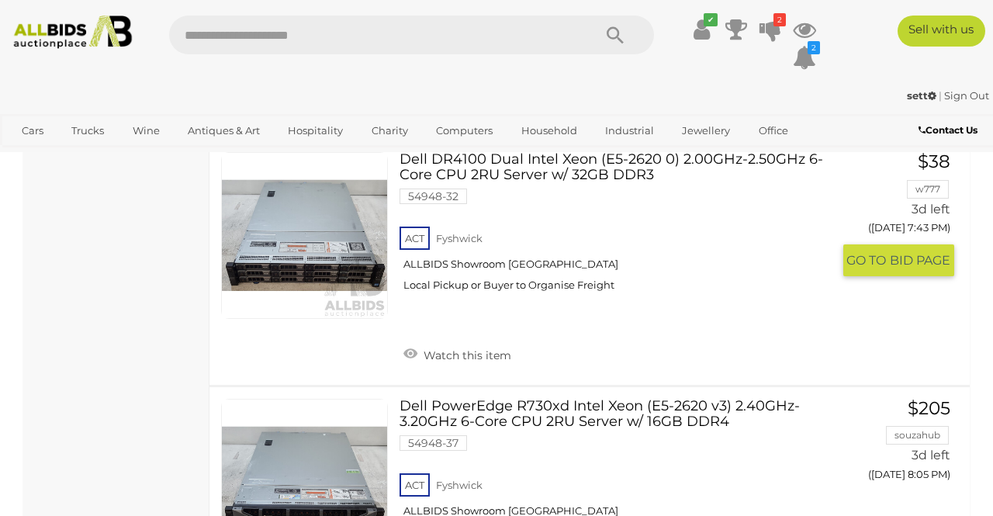
scroll to position [1510, 0]
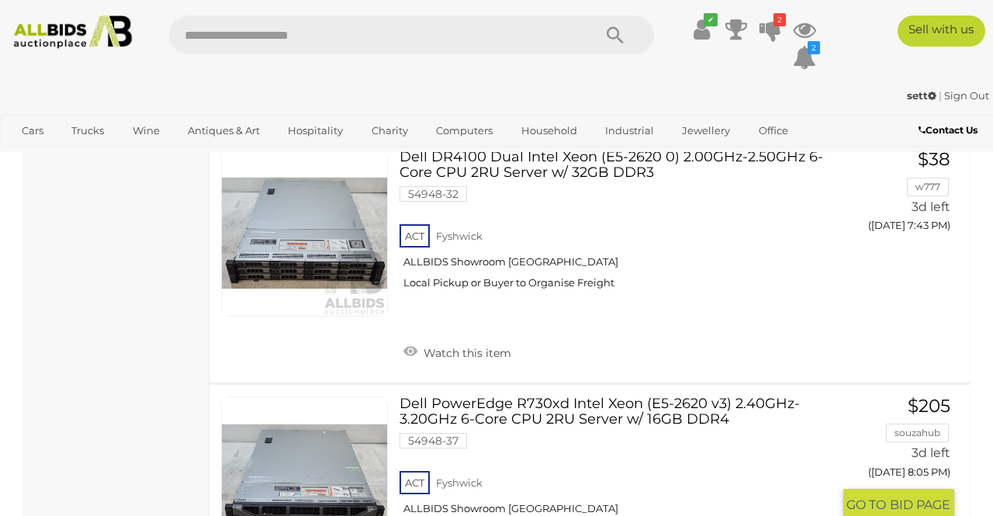
click at [689, 512] on div "ACT Fyshwick ALLBIDS Showroom Fyshwick Local Pickup or Buyer to Organise Freight" at bounding box center [615, 508] width 432 height 80
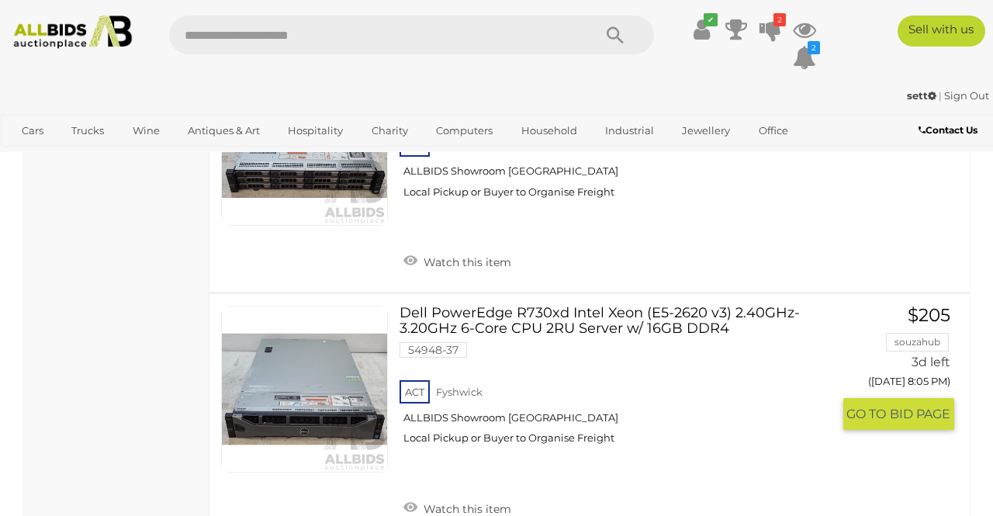
scroll to position [1756, 0]
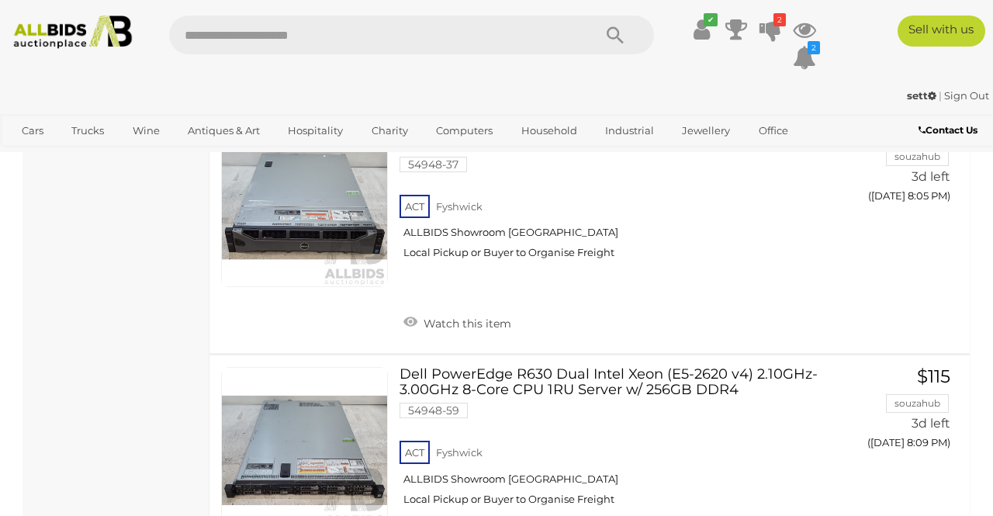
scroll to position [1780, 0]
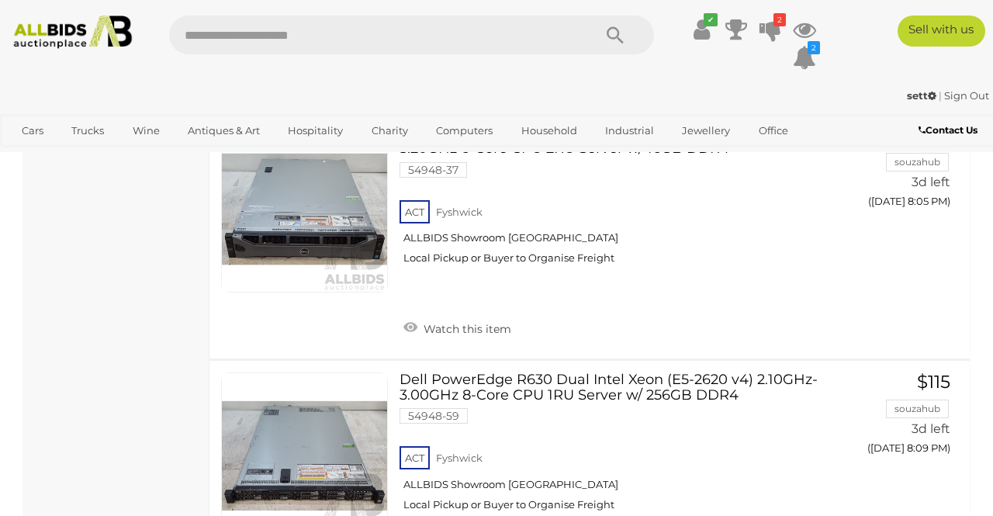
click at [701, 388] on link "Dell PowerEdge R630 Dual Intel Xeon (E5-2620 v4) 2.10GHz-3.00GHz 8-Core CPU 1RU…" at bounding box center [621, 447] width 420 height 151
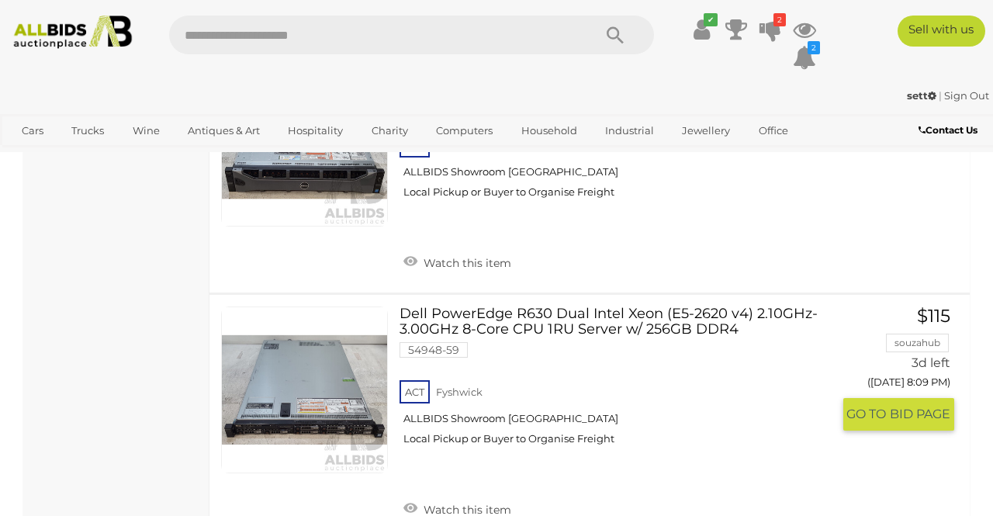
scroll to position [1855, 0]
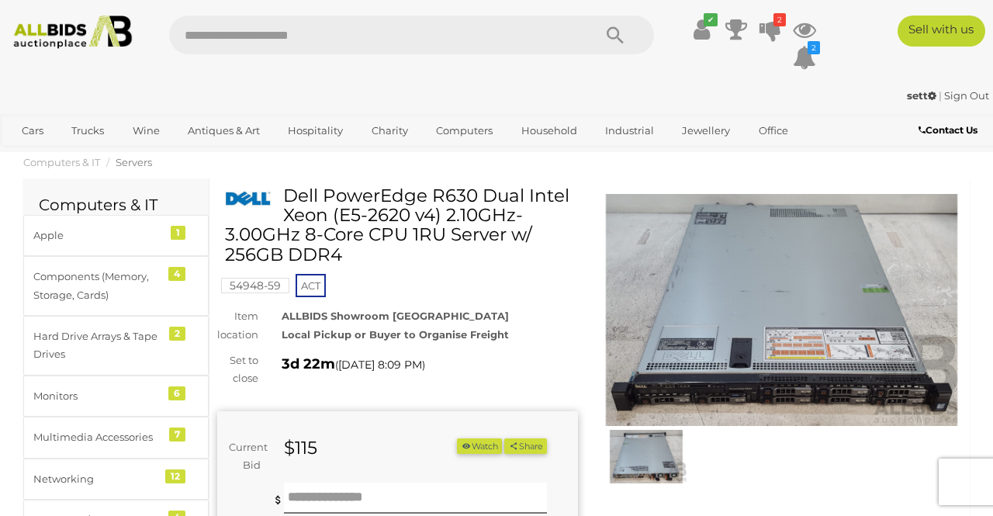
scroll to position [13, 0]
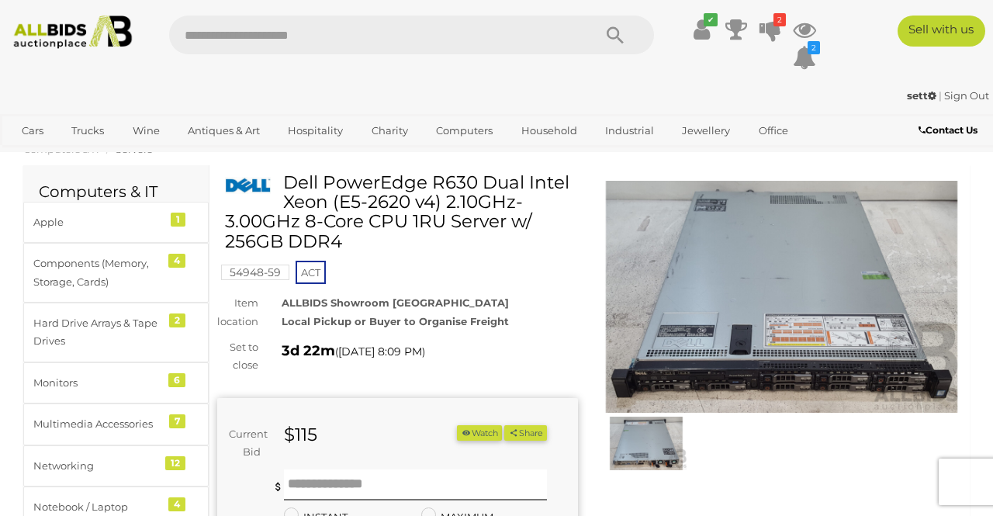
click at [842, 337] on img at bounding box center [781, 297] width 361 height 233
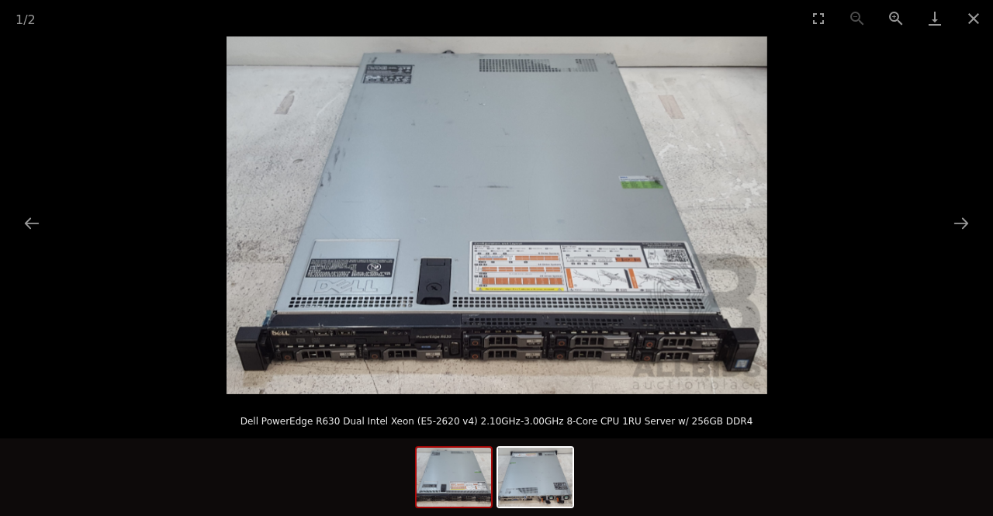
click at [972, 26] on button "Close gallery" at bounding box center [973, 18] width 39 height 36
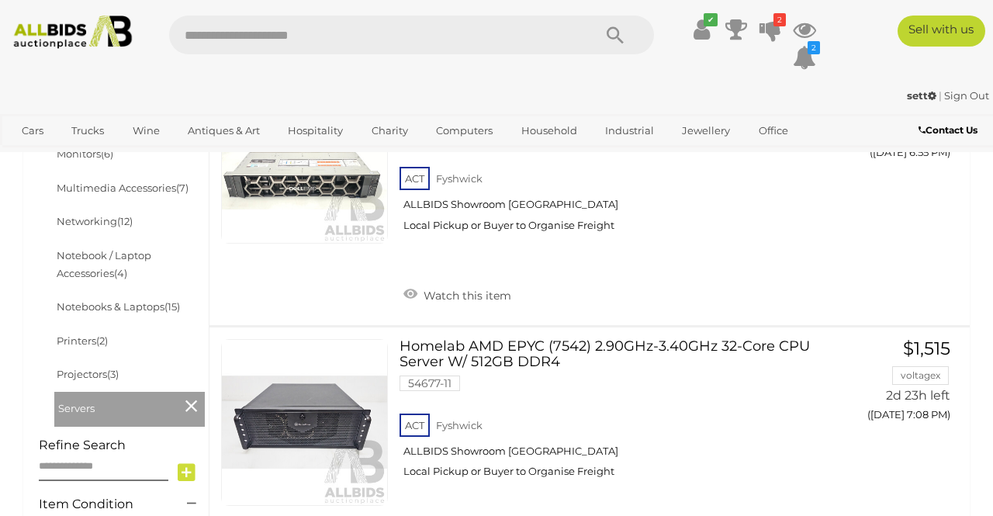
scroll to position [580, 0]
click at [562, 360] on link "Homelab AMD EPYC (7542) 2.90GHz-3.40GHz 32-Core CPU Server W/ 512GB DDR4 54677-…" at bounding box center [621, 415] width 420 height 151
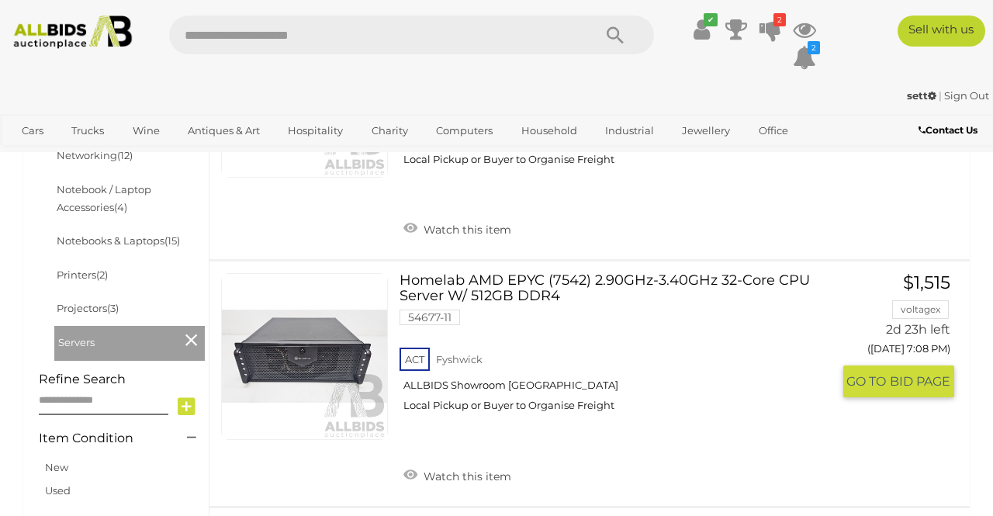
scroll to position [655, 0]
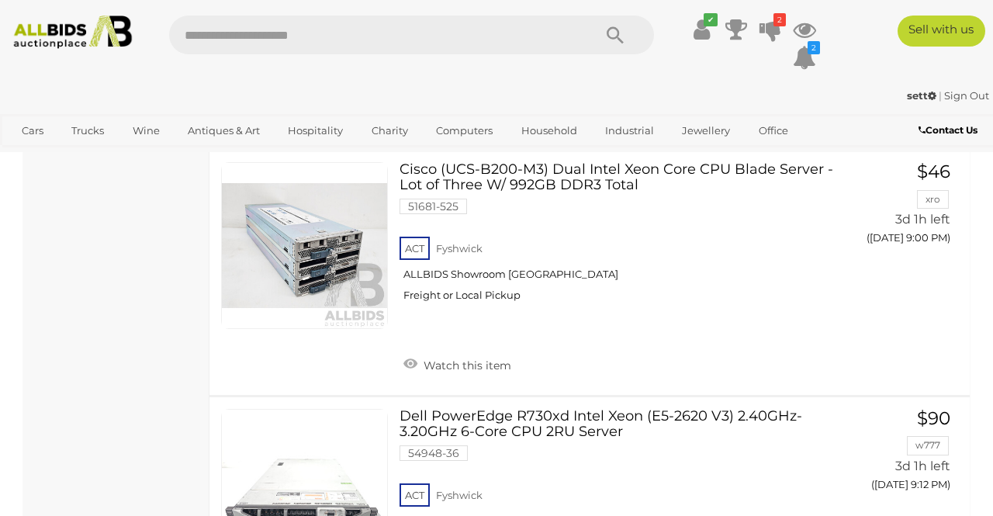
scroll to position [3213, 0]
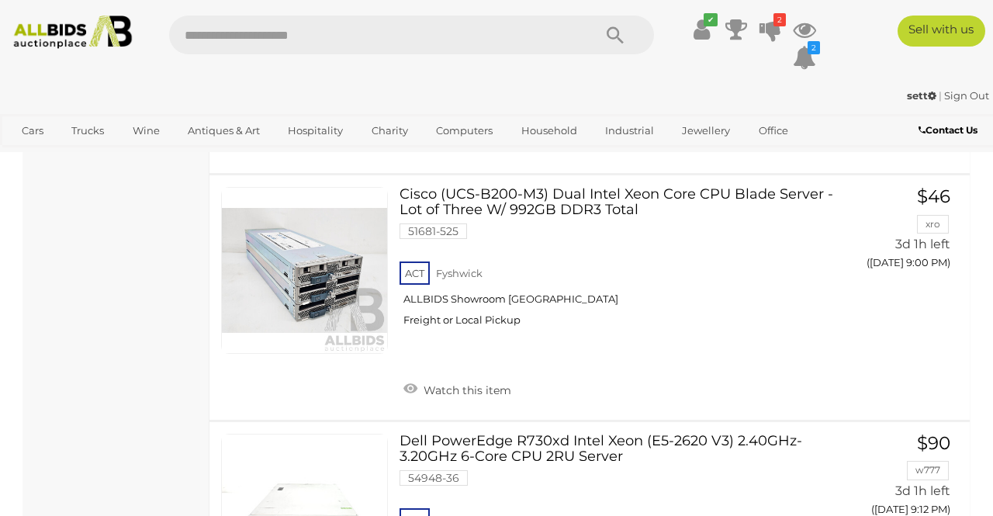
click at [597, 203] on link "Cisco (UCS-B200-M3) Dual Intel Xeon Core CPU Blade Server - Lot of Three W/ 992…" at bounding box center [621, 262] width 420 height 151
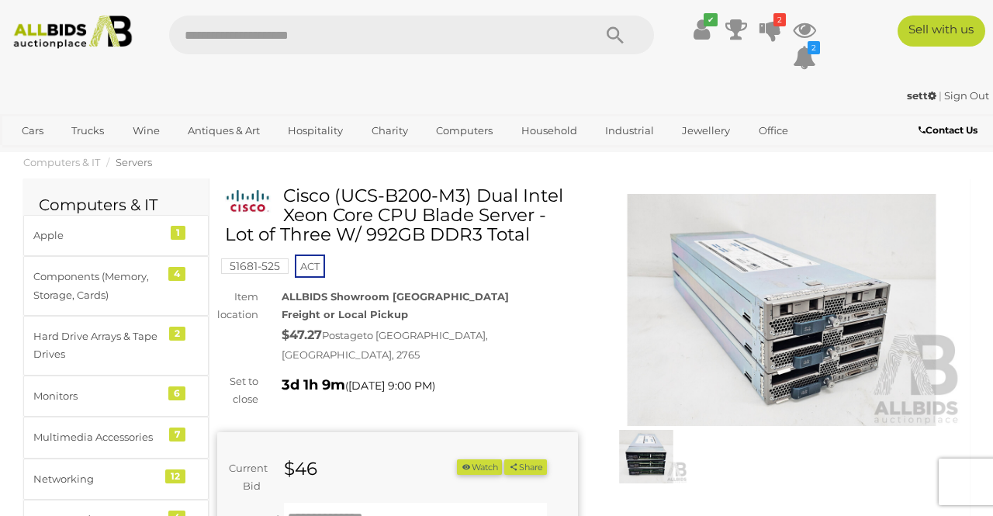
click at [653, 448] on img at bounding box center [646, 456] width 82 height 53
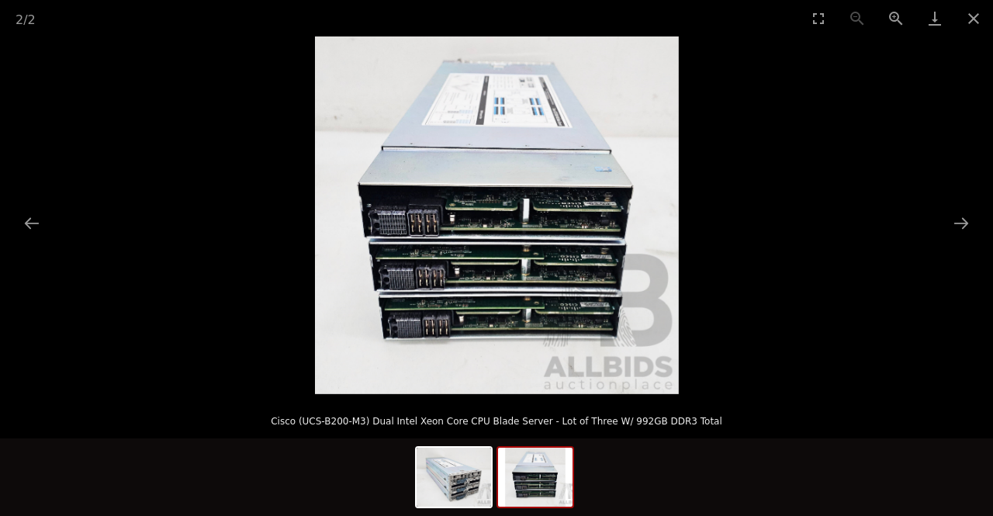
click at [977, 28] on button "Close gallery" at bounding box center [973, 18] width 39 height 36
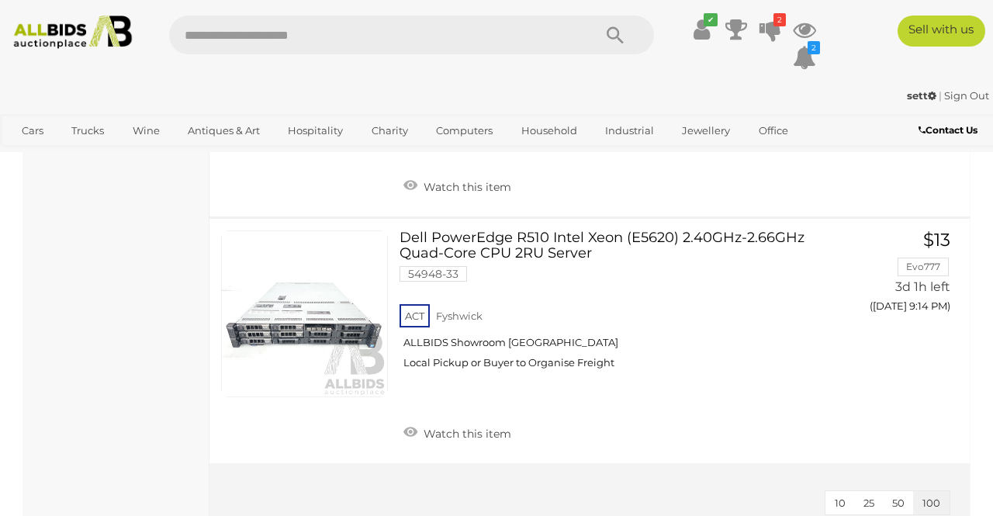
scroll to position [3662, 0]
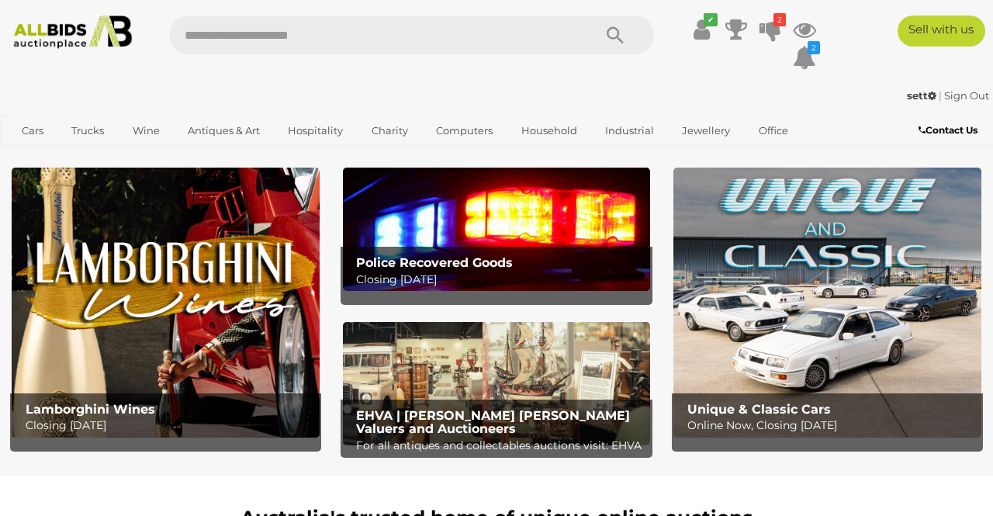
click at [417, 240] on img at bounding box center [497, 229] width 308 height 123
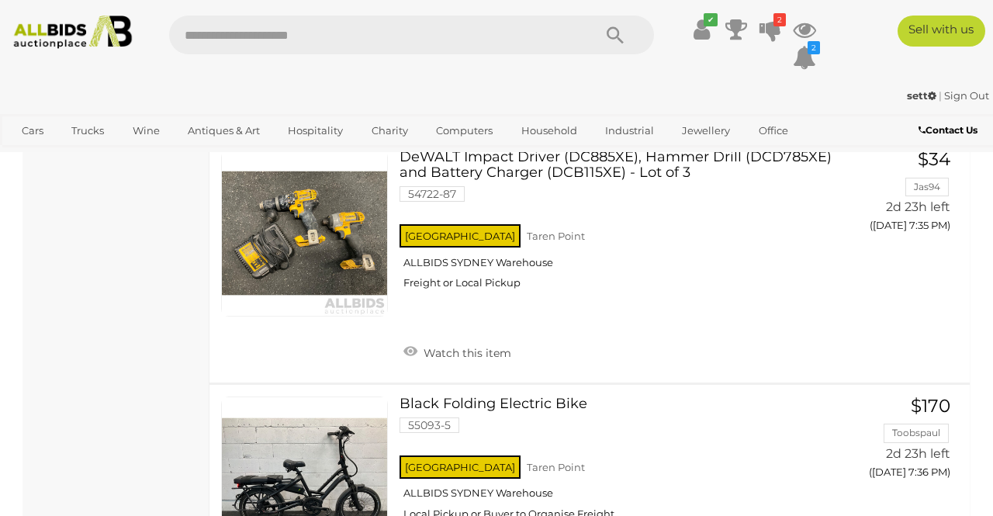
scroll to position [2451, 0]
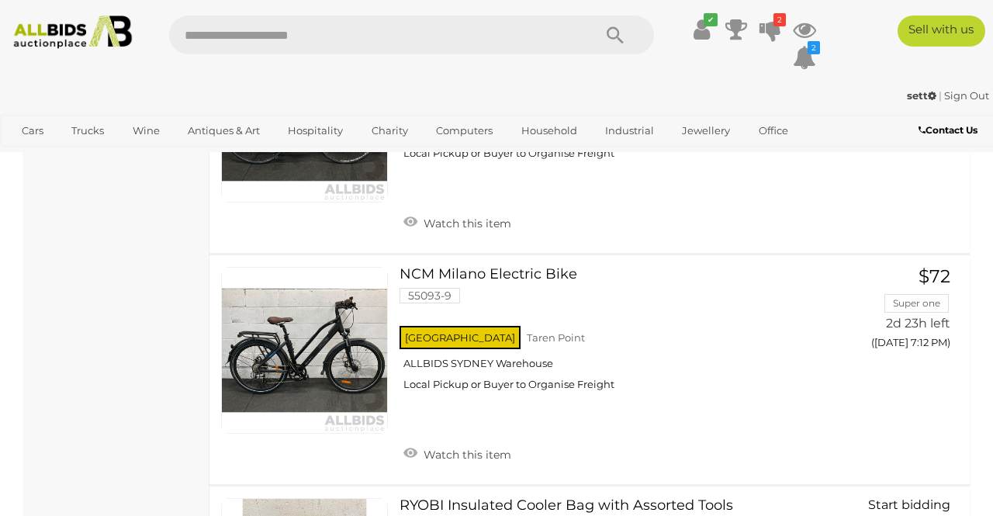
scroll to position [5656, 0]
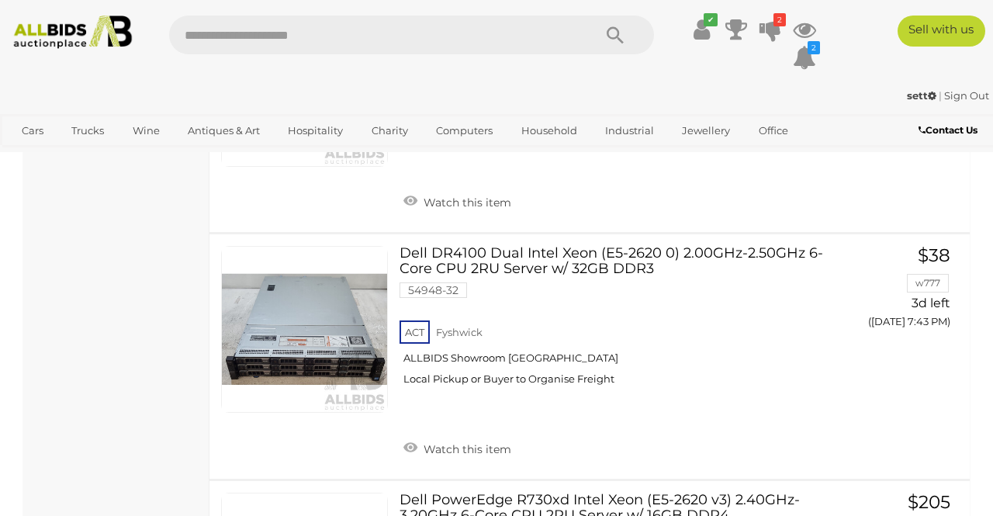
scroll to position [1413, 0]
click at [13, 132] on link "Cars" at bounding box center [33, 131] width 42 height 26
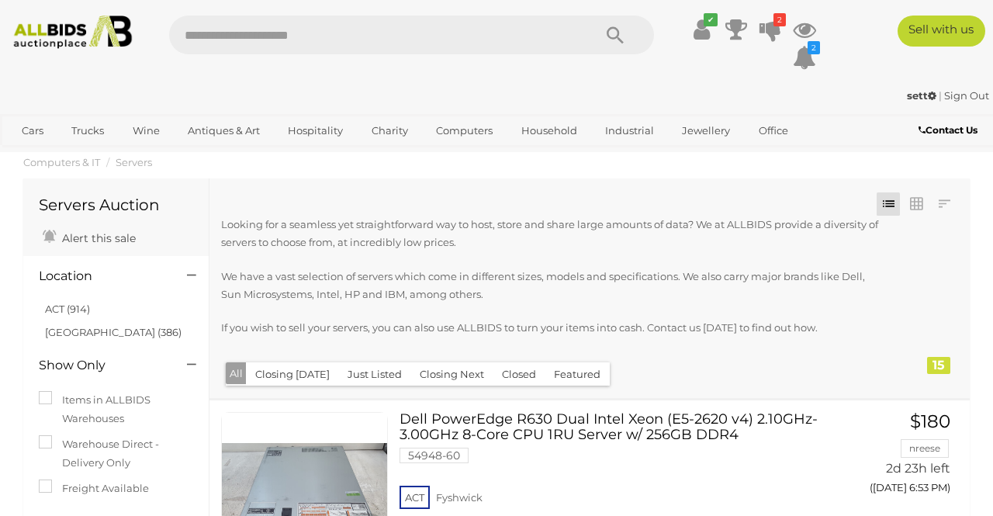
click at [57, 35] on img at bounding box center [72, 32] width 131 height 33
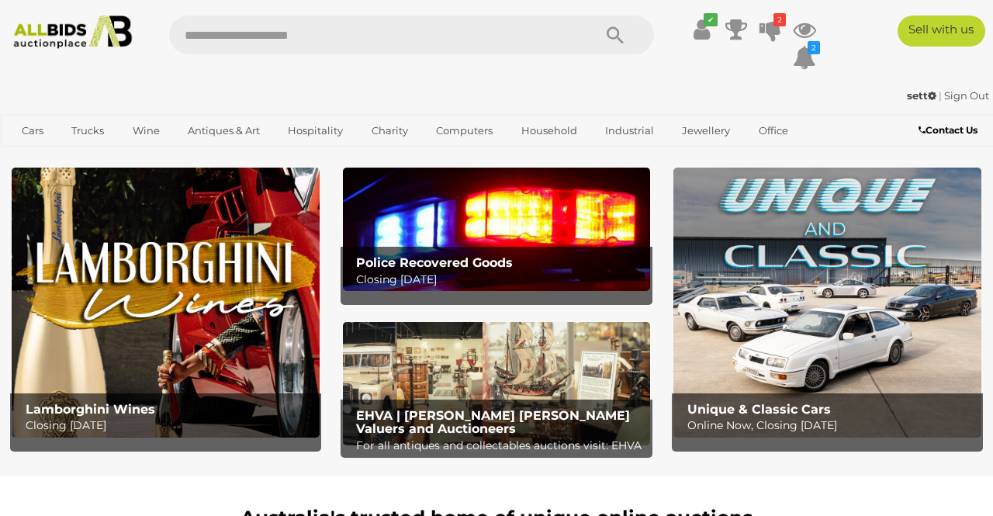
click at [451, 386] on img at bounding box center [497, 383] width 308 height 123
